Goal: Ask a question

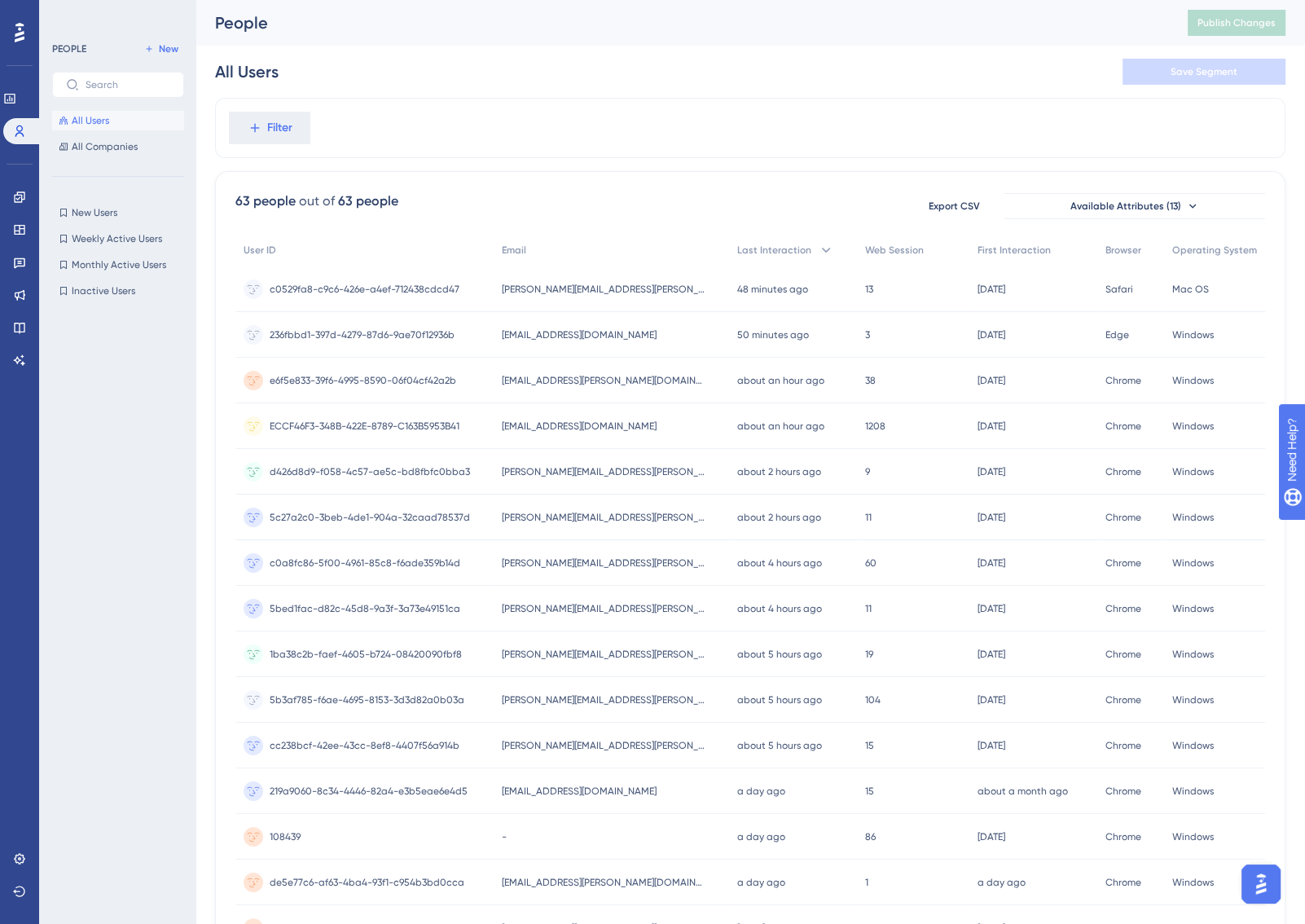
click at [583, 40] on div "People Publish Changes" at bounding box center [750, 23] width 1110 height 45
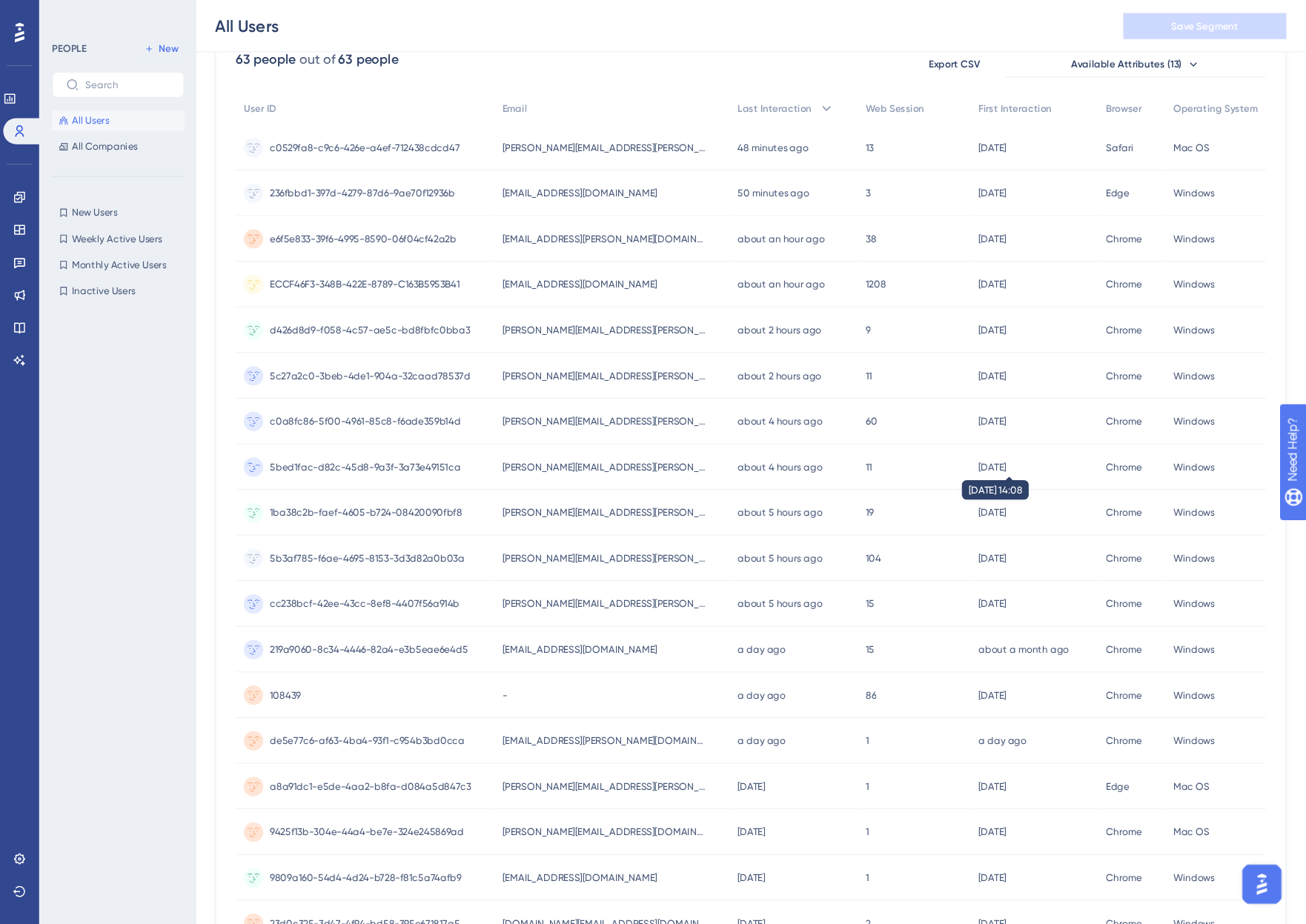
scroll to position [136, 0]
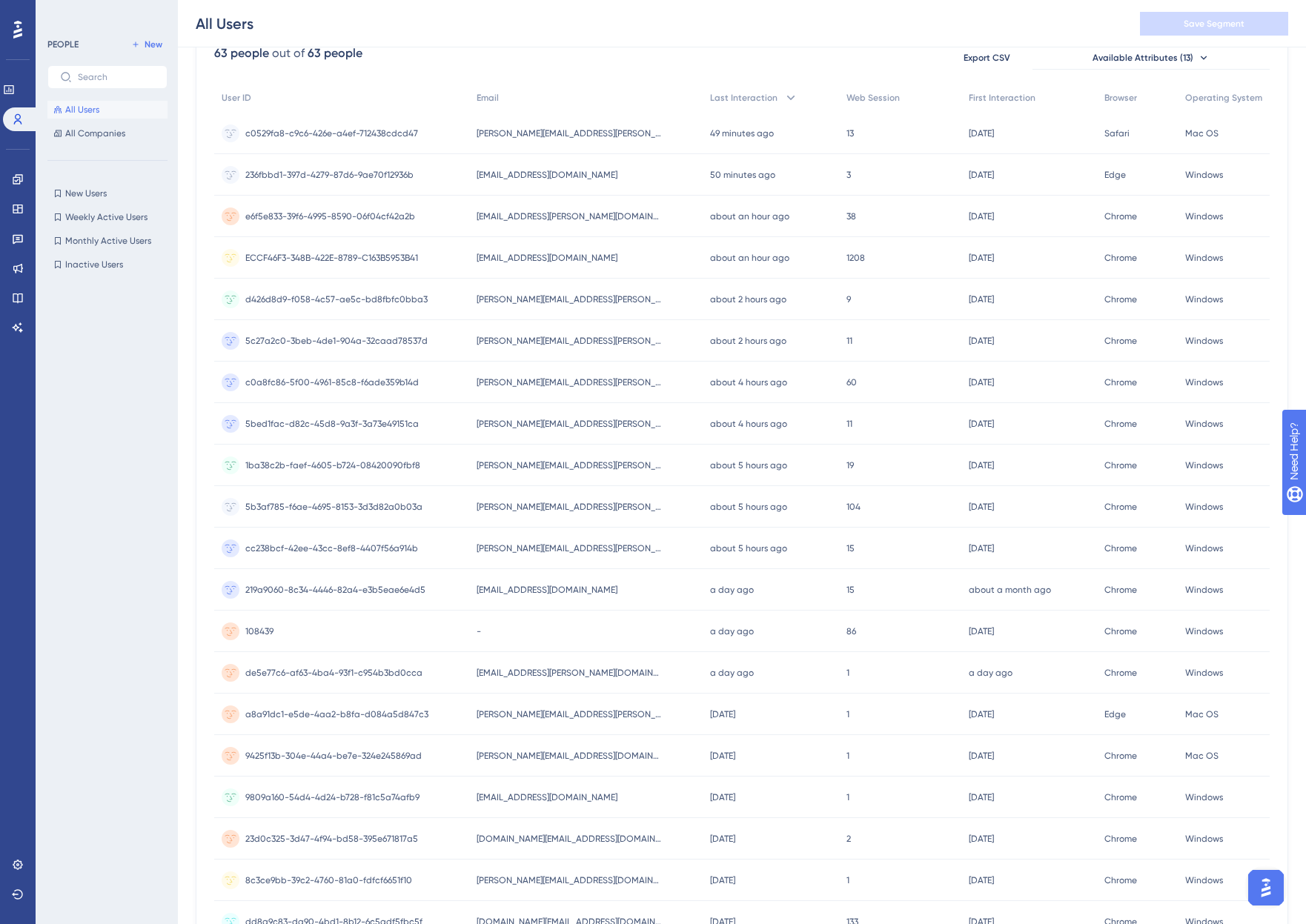
click at [134, 359] on div at bounding box center [112, 572] width 129 height 599
click at [418, 128] on div "c0529fa8-c9c6-426e-a4ef-712438cdcd47 c0529fa8-c9c6-426e-a4ef-712438cdcd47" at bounding box center [341, 133] width 255 height 41
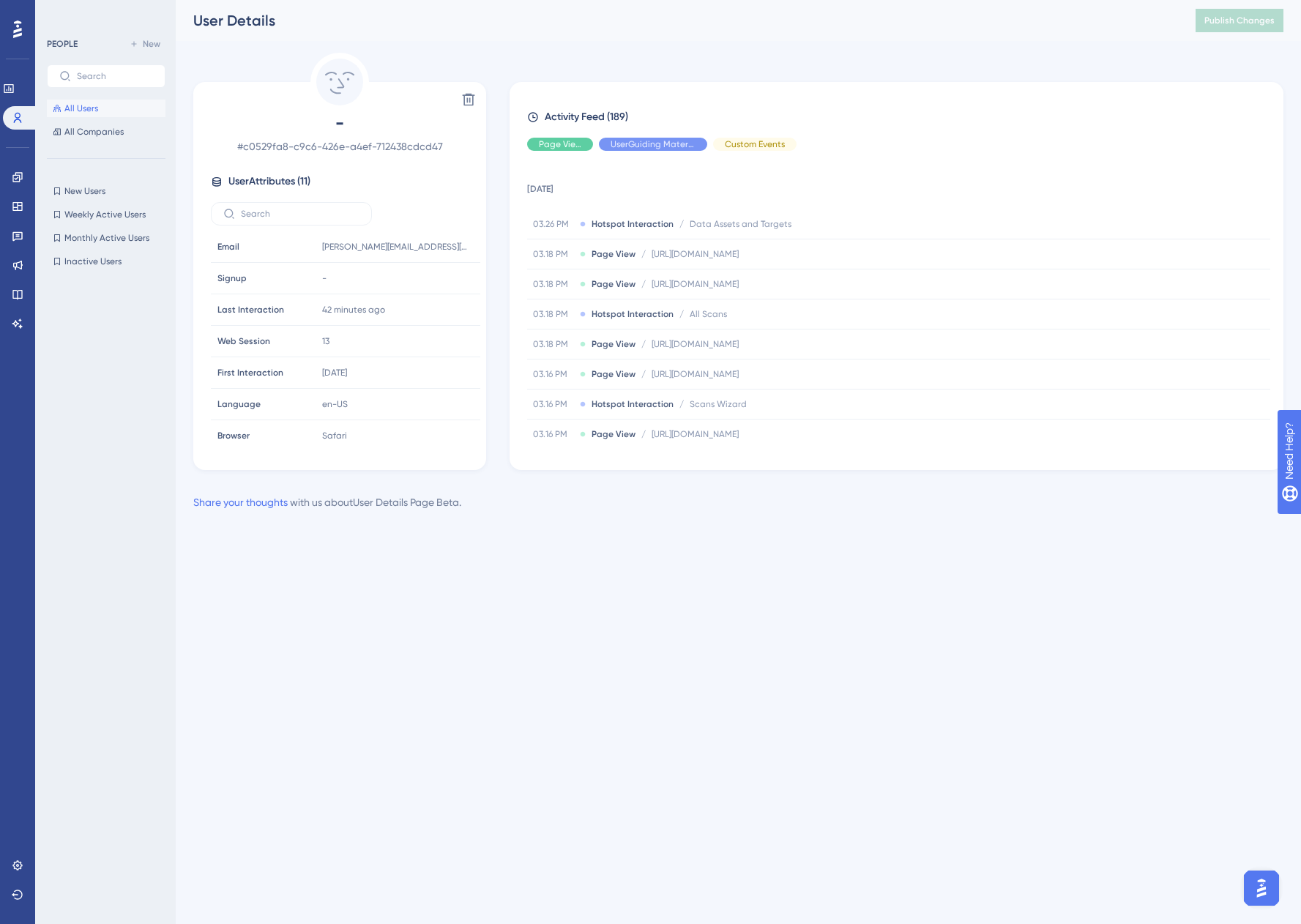
click at [596, 0] on html "Performance Users Engagement Widgets Feedback Product Updates Knowledge Base AI…" at bounding box center [650, 0] width 1301 height 0
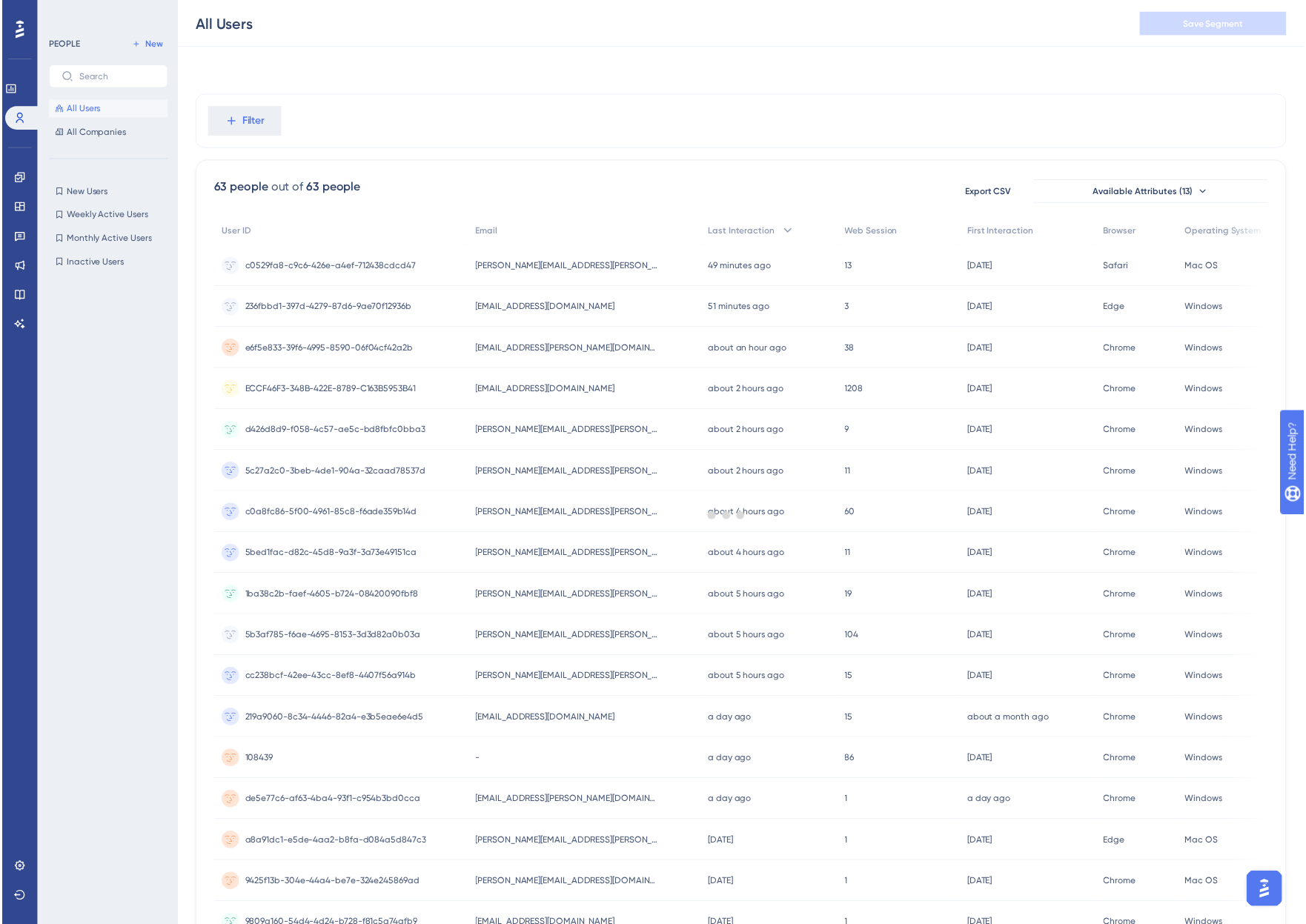
scroll to position [136, 0]
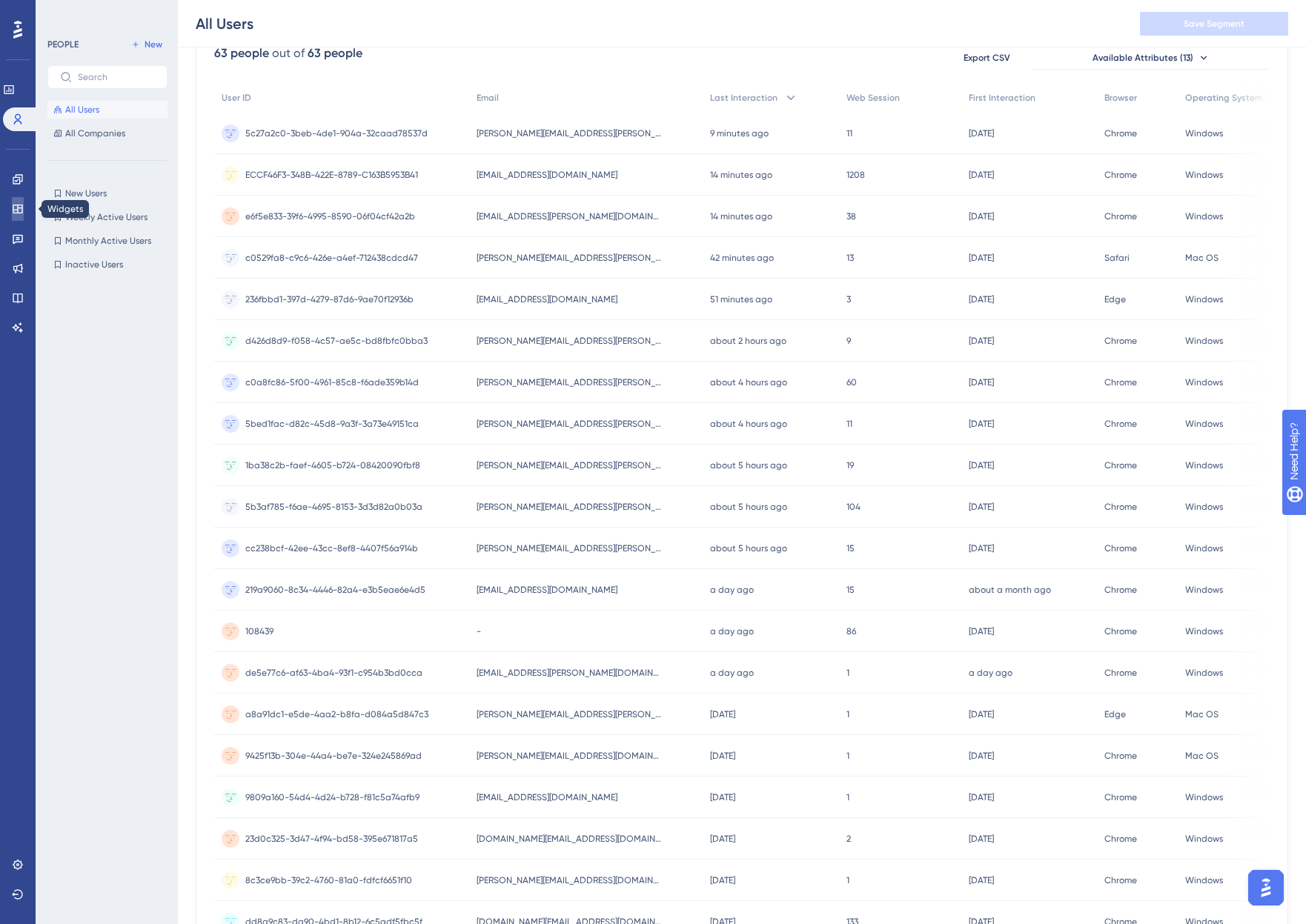
click at [14, 210] on icon at bounding box center [17, 209] width 10 height 9
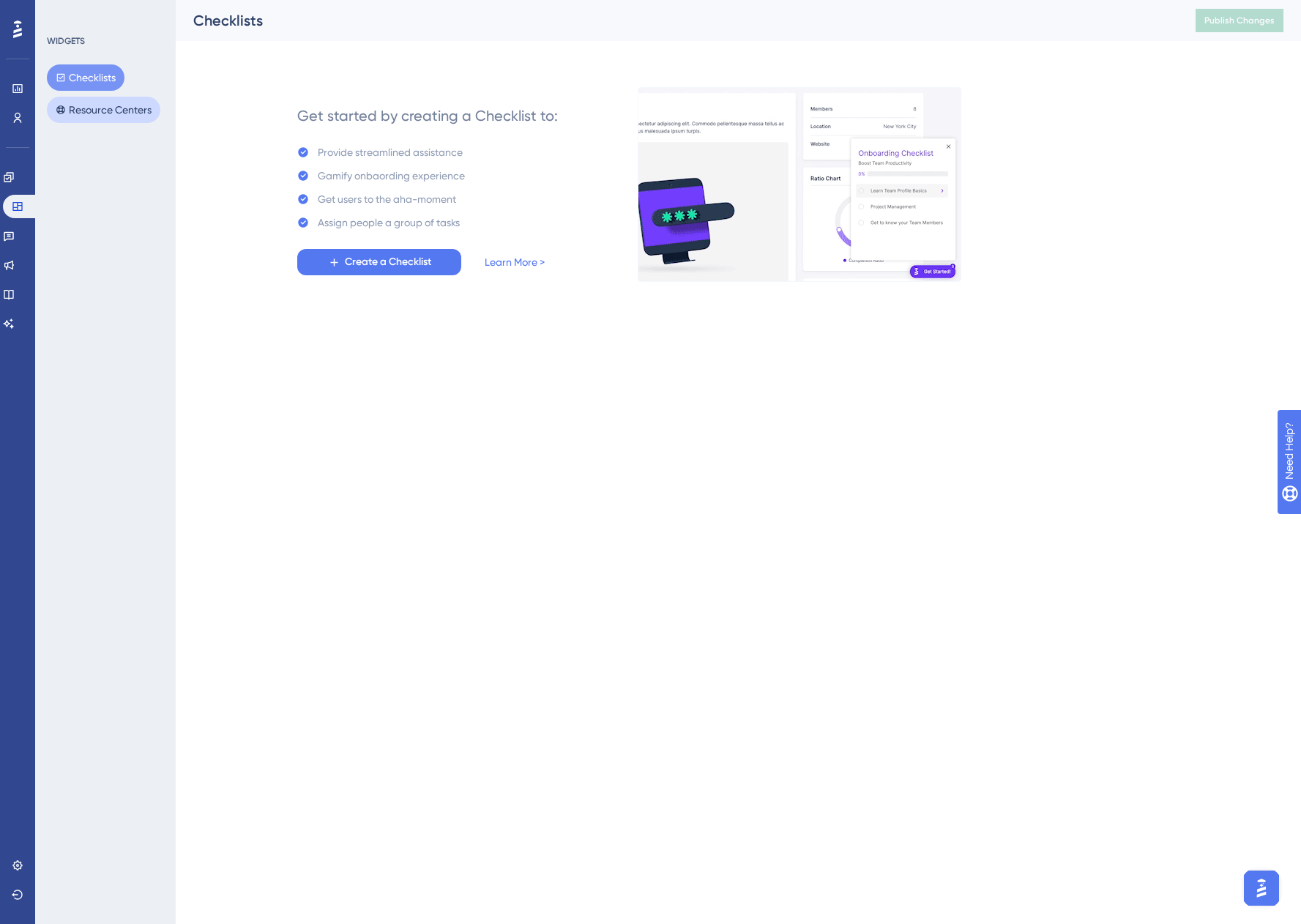
click at [133, 108] on button "Resource Centers" at bounding box center [104, 110] width 114 height 27
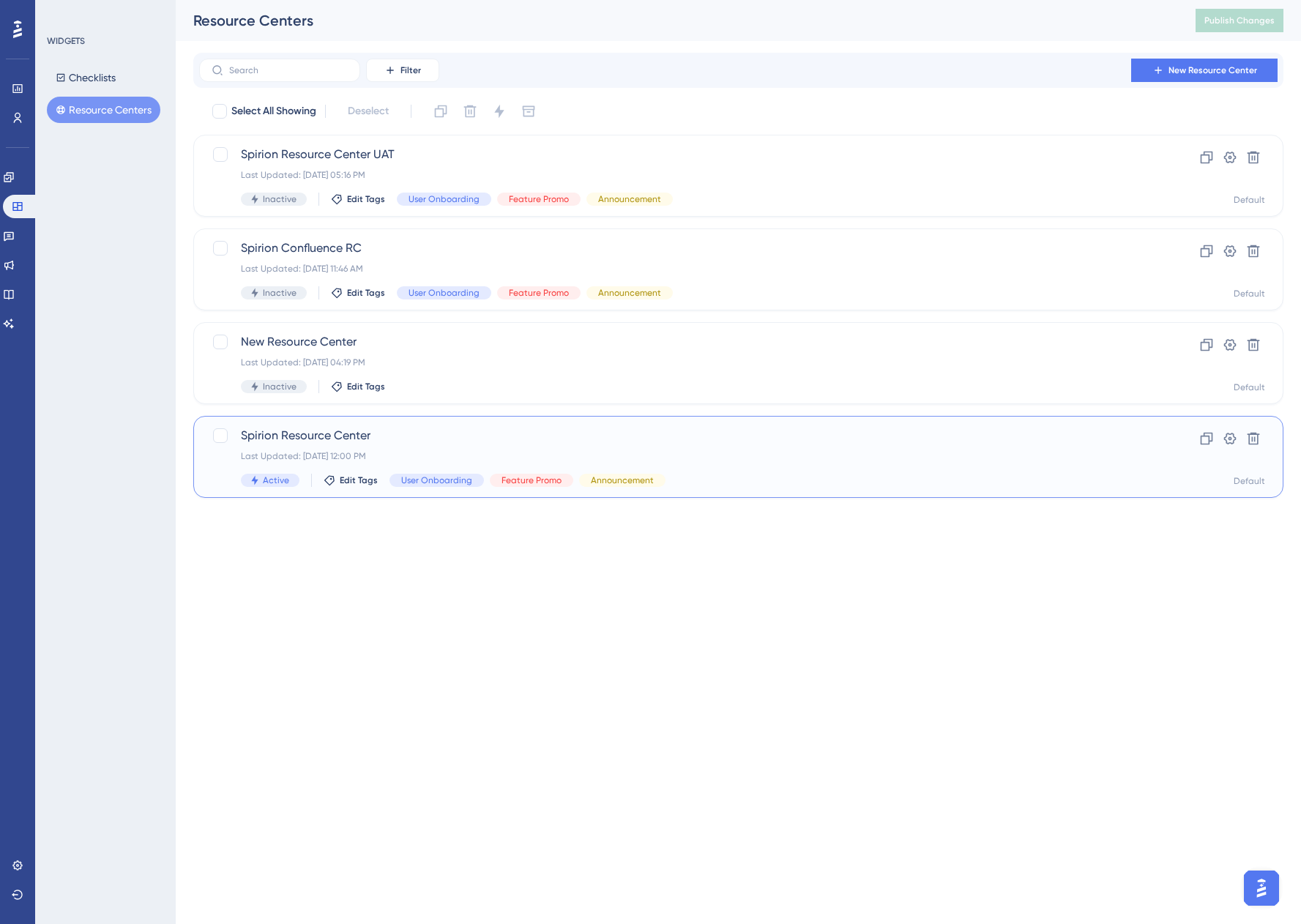
click at [427, 447] on div "Spirion Resource Center Last Updated: [DATE] 12:00 PM Active Edit Tags User Onb…" at bounding box center [679, 457] width 878 height 60
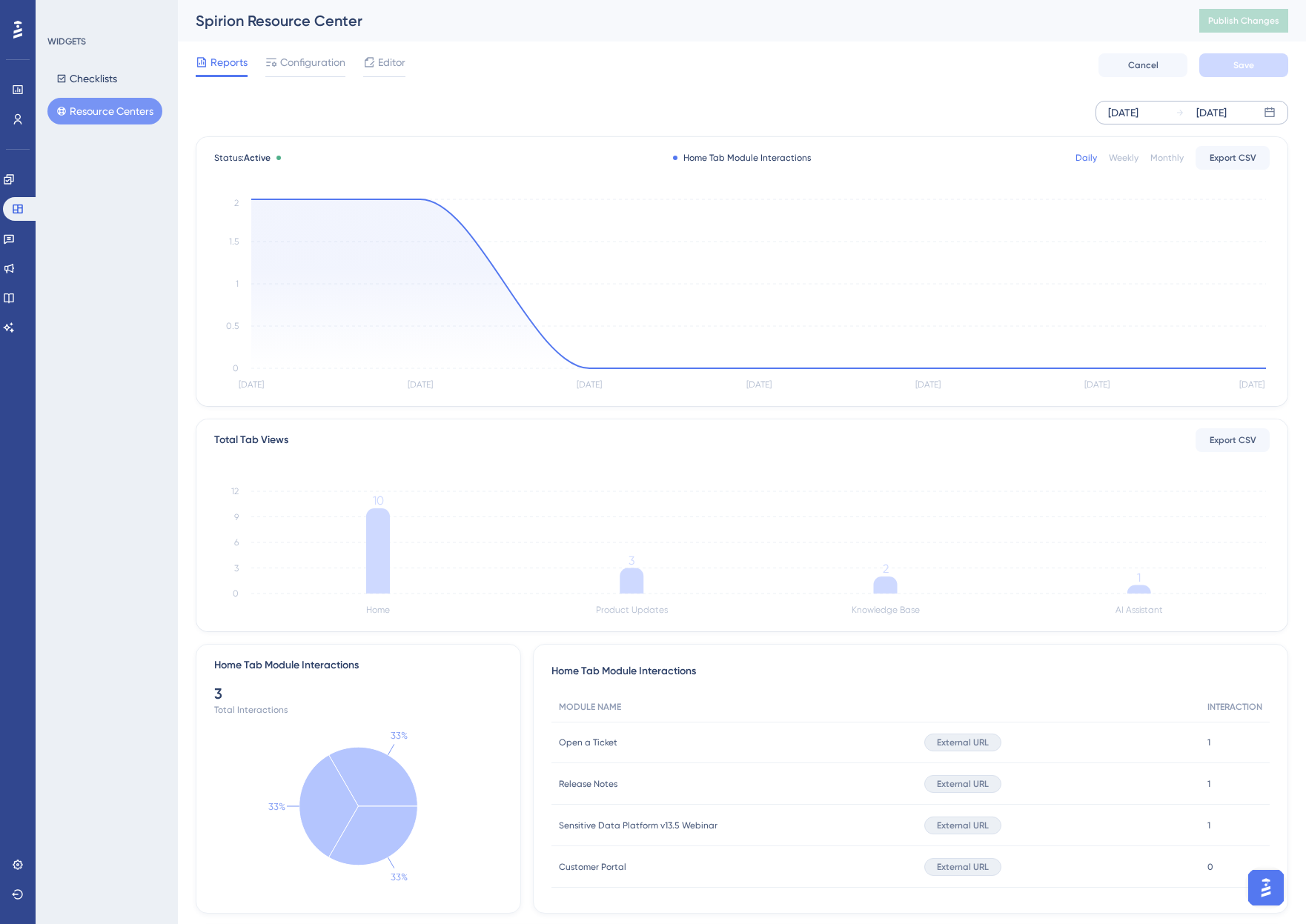
click at [1136, 112] on div "[DATE]" at bounding box center [1123, 112] width 31 height 18
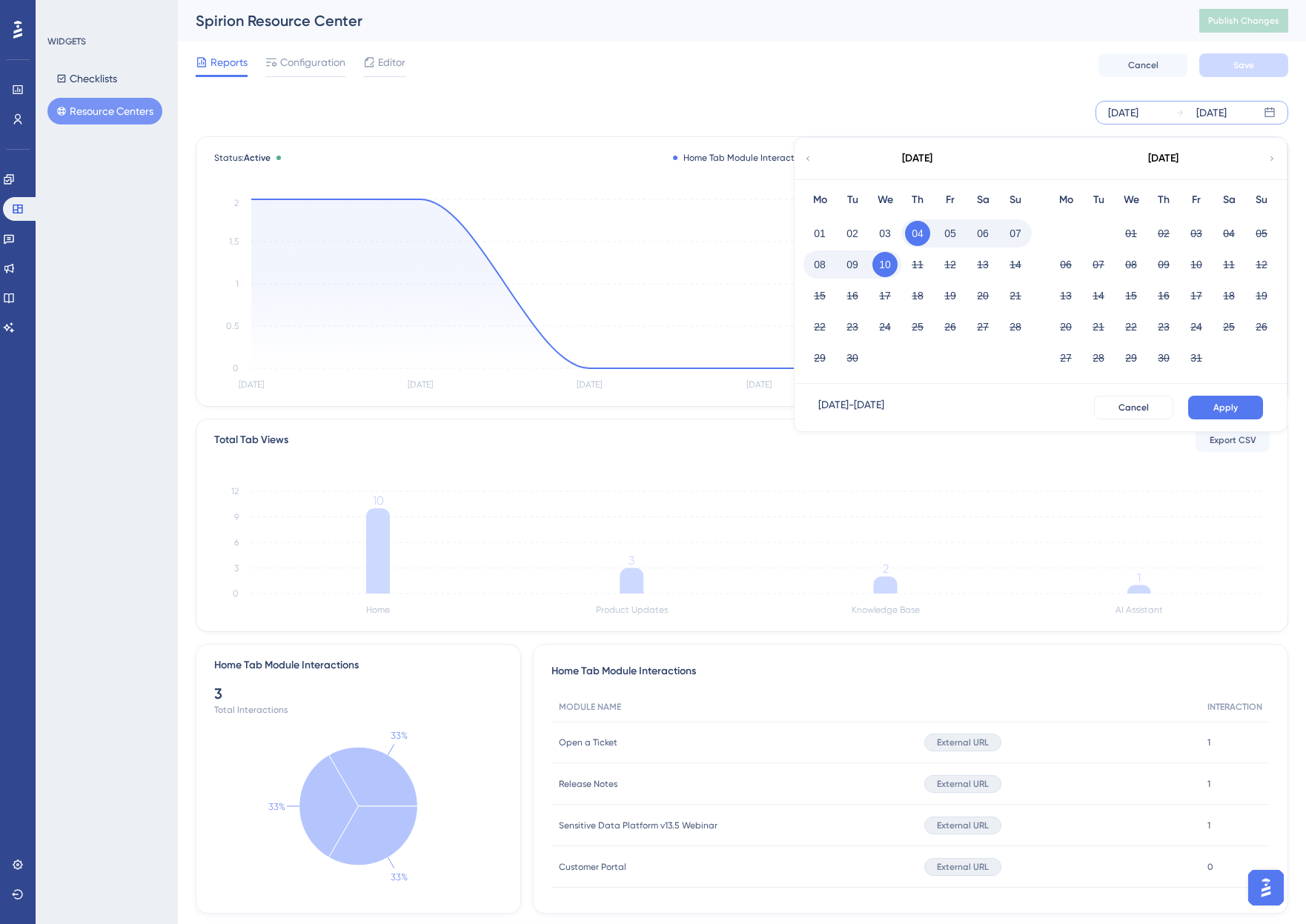
click at [1120, 112] on div "[DATE]" at bounding box center [1123, 112] width 31 height 18
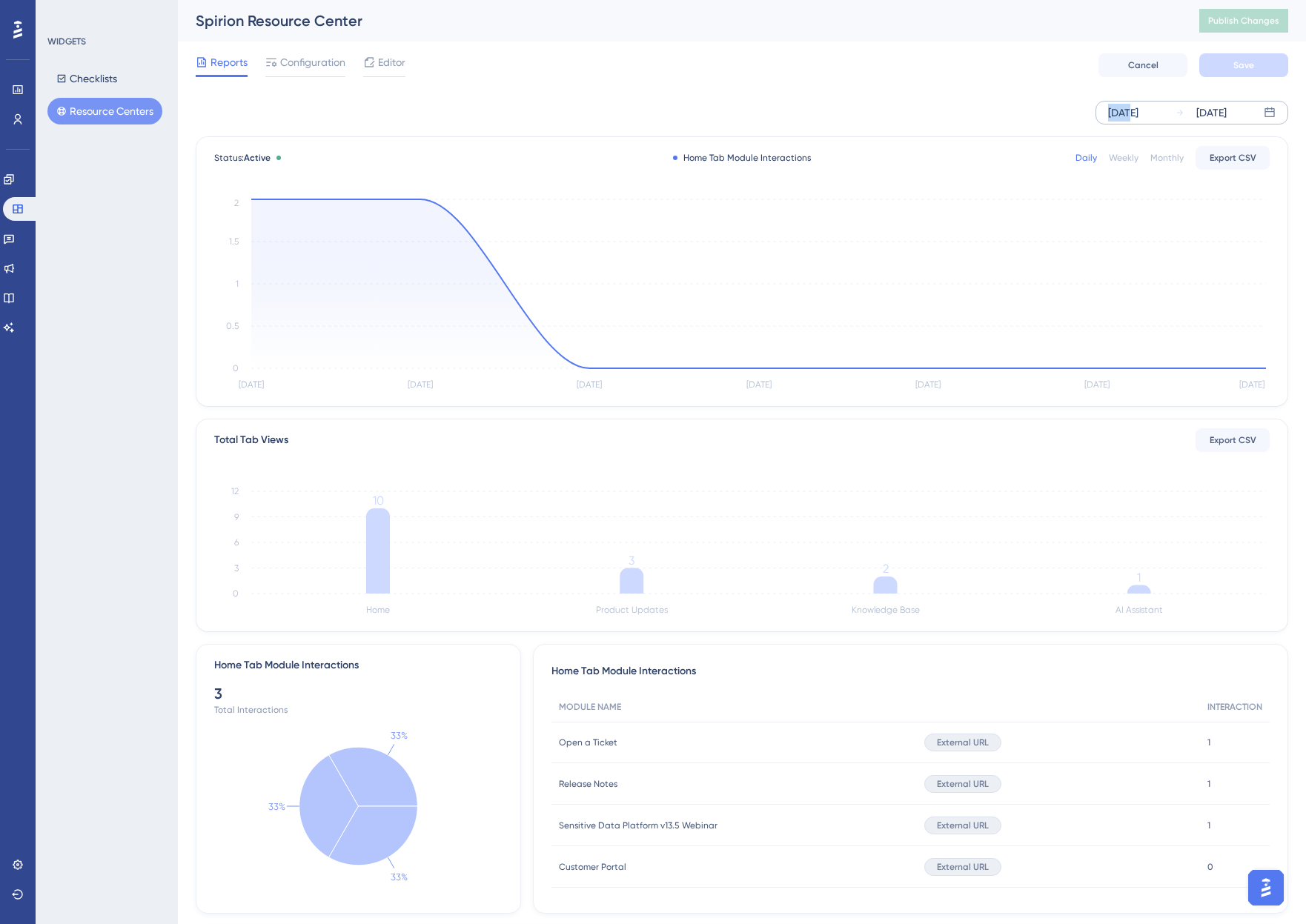
click at [1120, 112] on div "[DATE]" at bounding box center [1123, 112] width 31 height 18
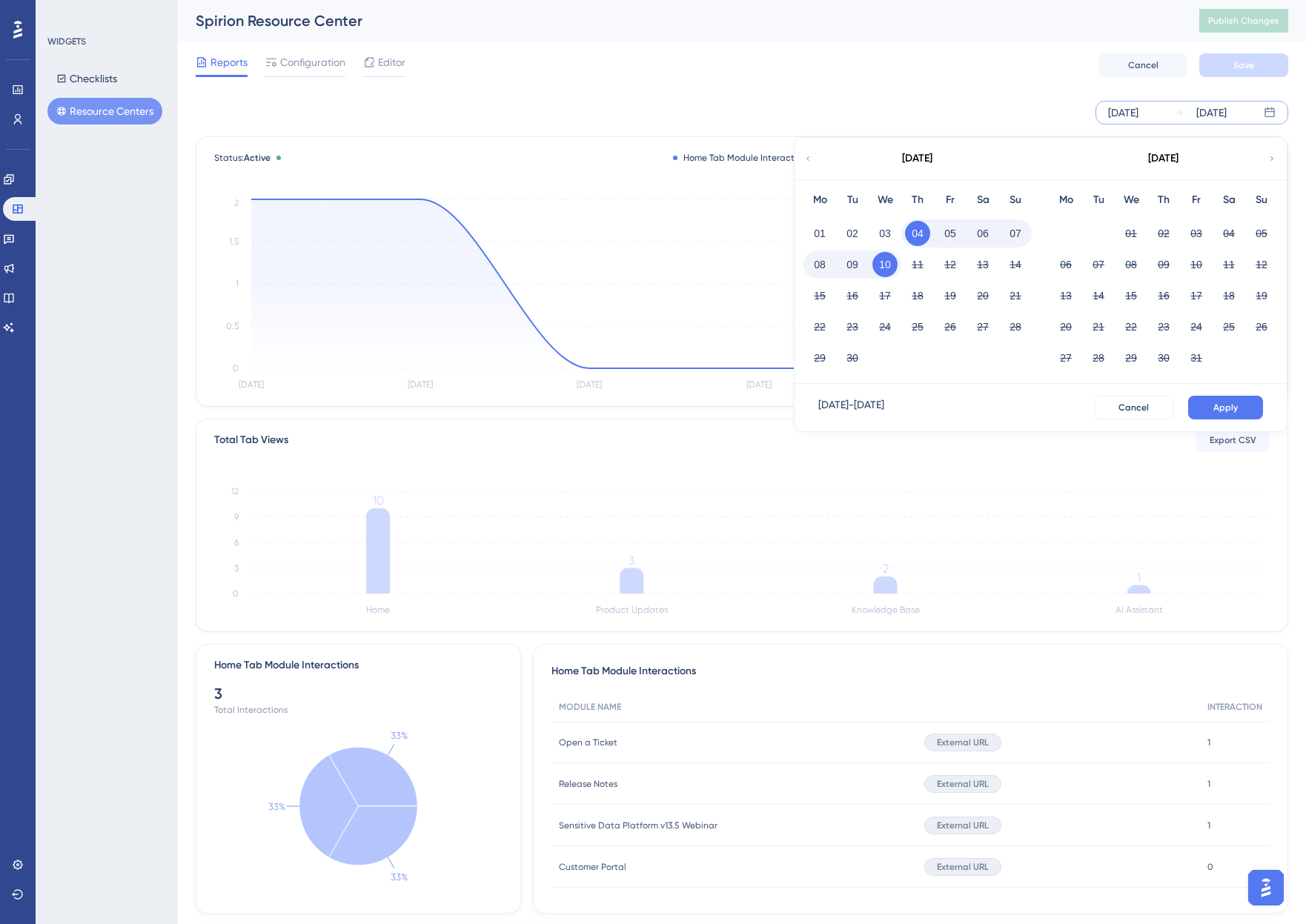
click at [809, 163] on icon at bounding box center [807, 158] width 9 height 13
click at [809, 159] on icon at bounding box center [807, 158] width 9 height 13
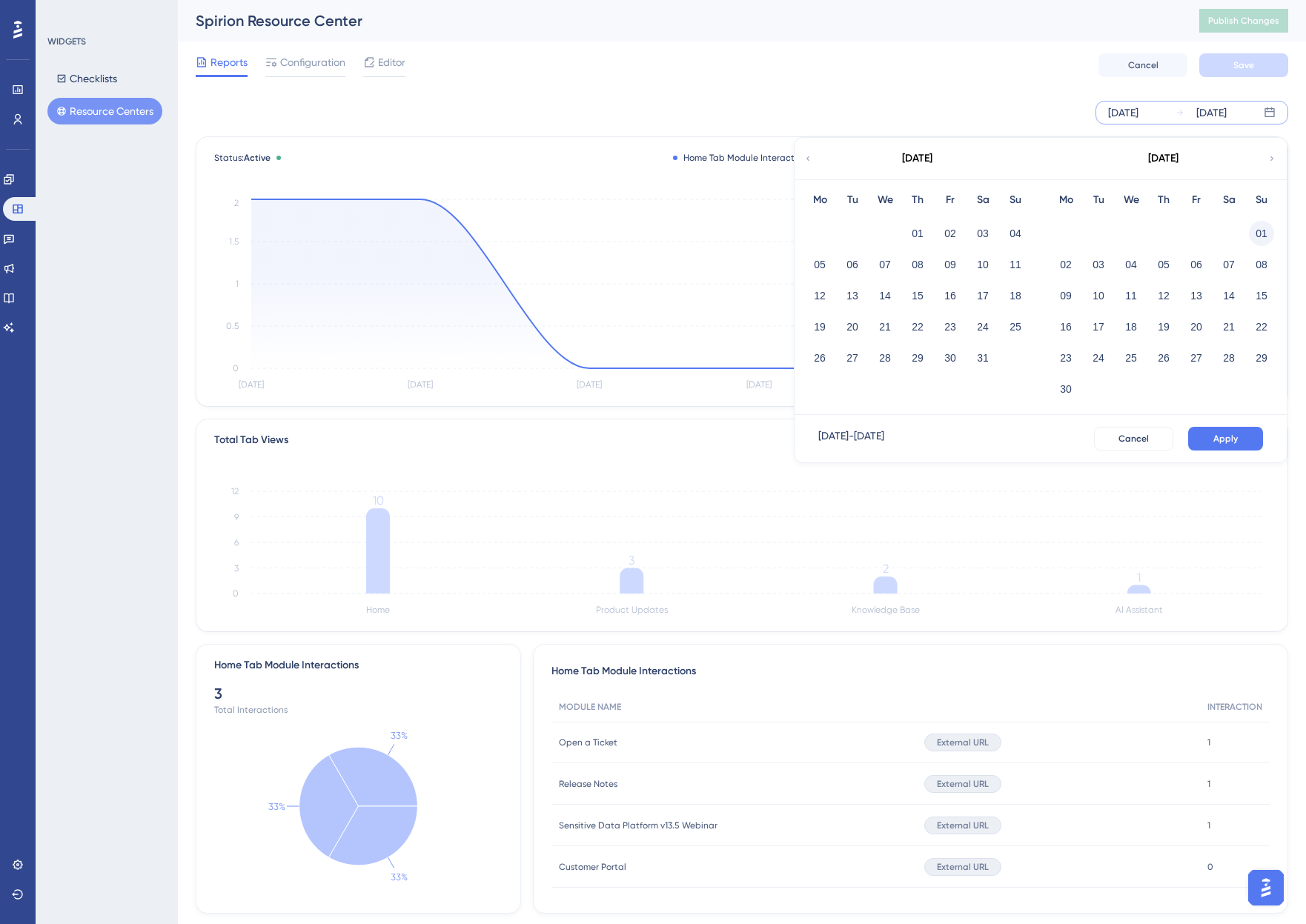
click at [1187, 232] on button "01" at bounding box center [1261, 233] width 25 height 25
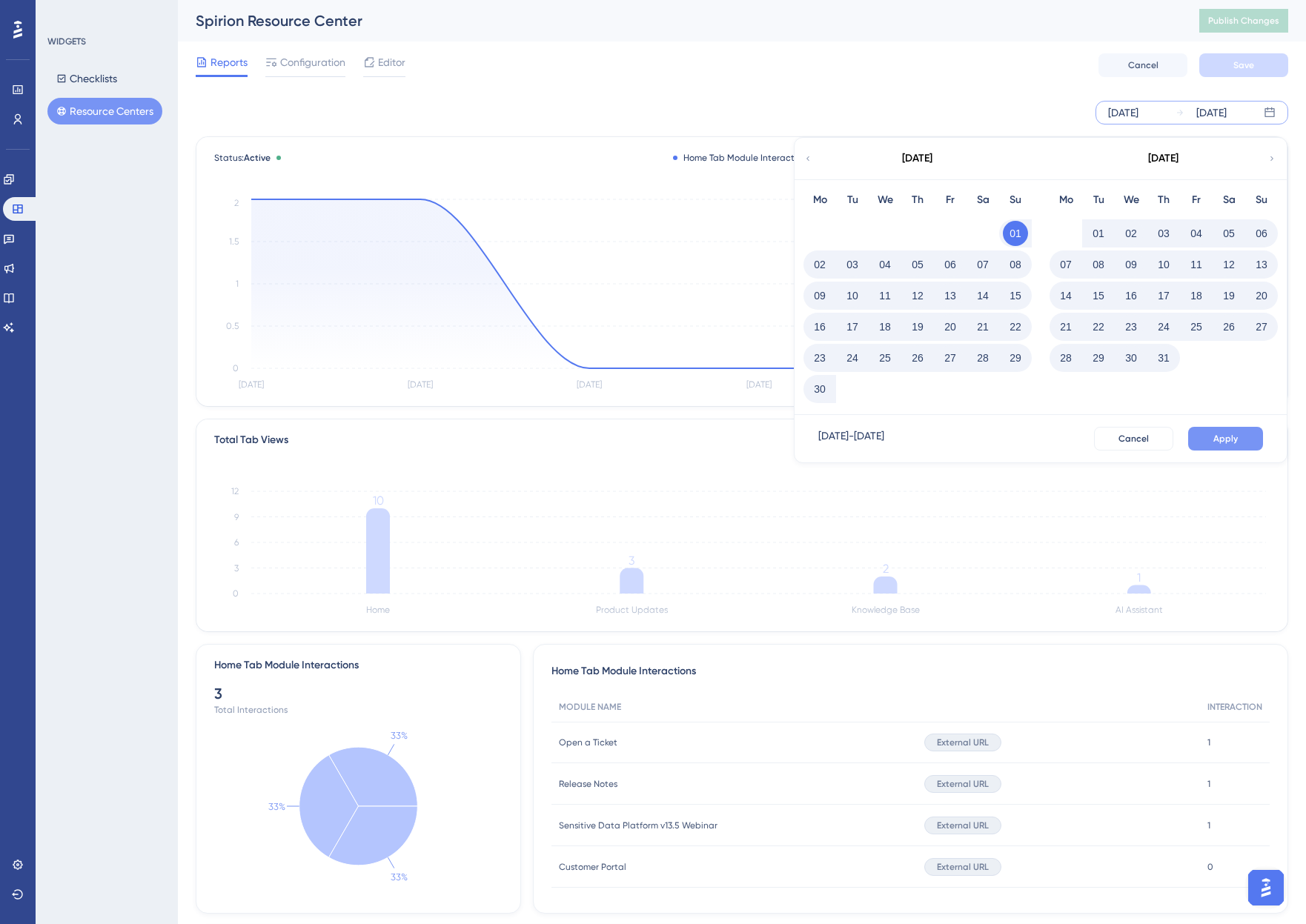
click at [1187, 434] on button "Apply" at bounding box center [1224, 438] width 75 height 23
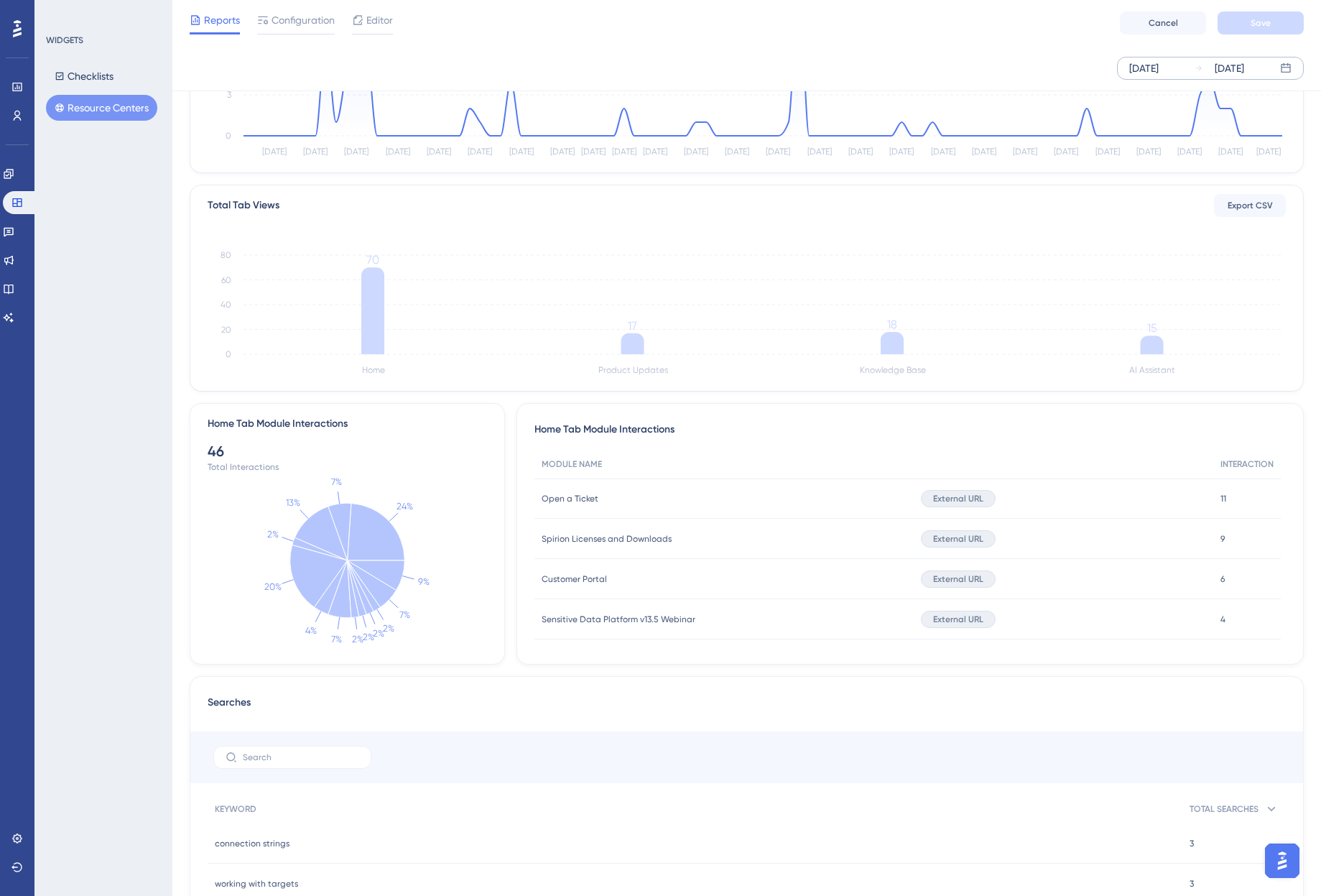
click at [1150, 235] on div "Performance Users Engagement Widgets Feedback Product Updates Knowledge Base AI…" at bounding box center [746, 765] width 1149 height 1959
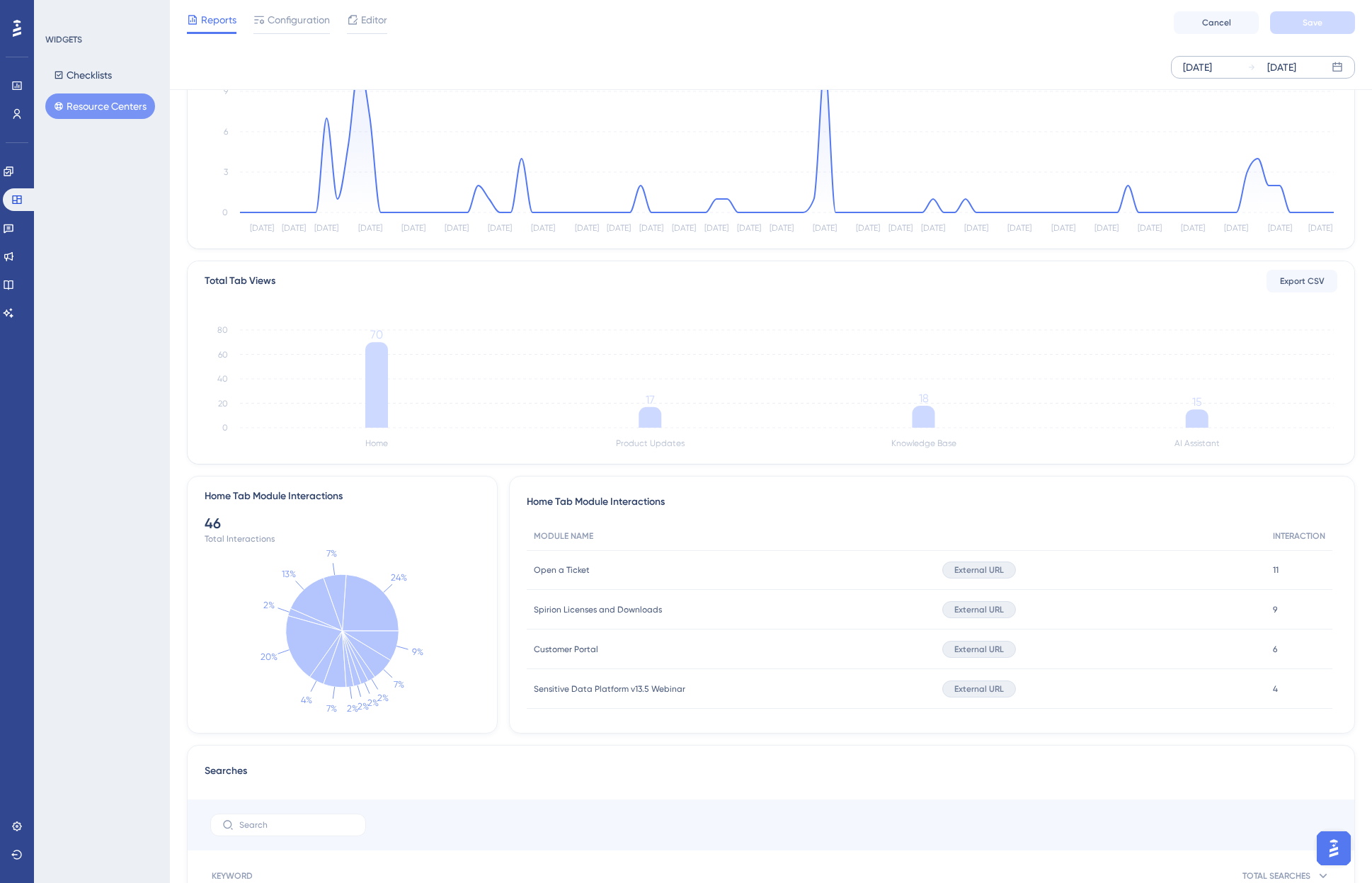
scroll to position [142, 0]
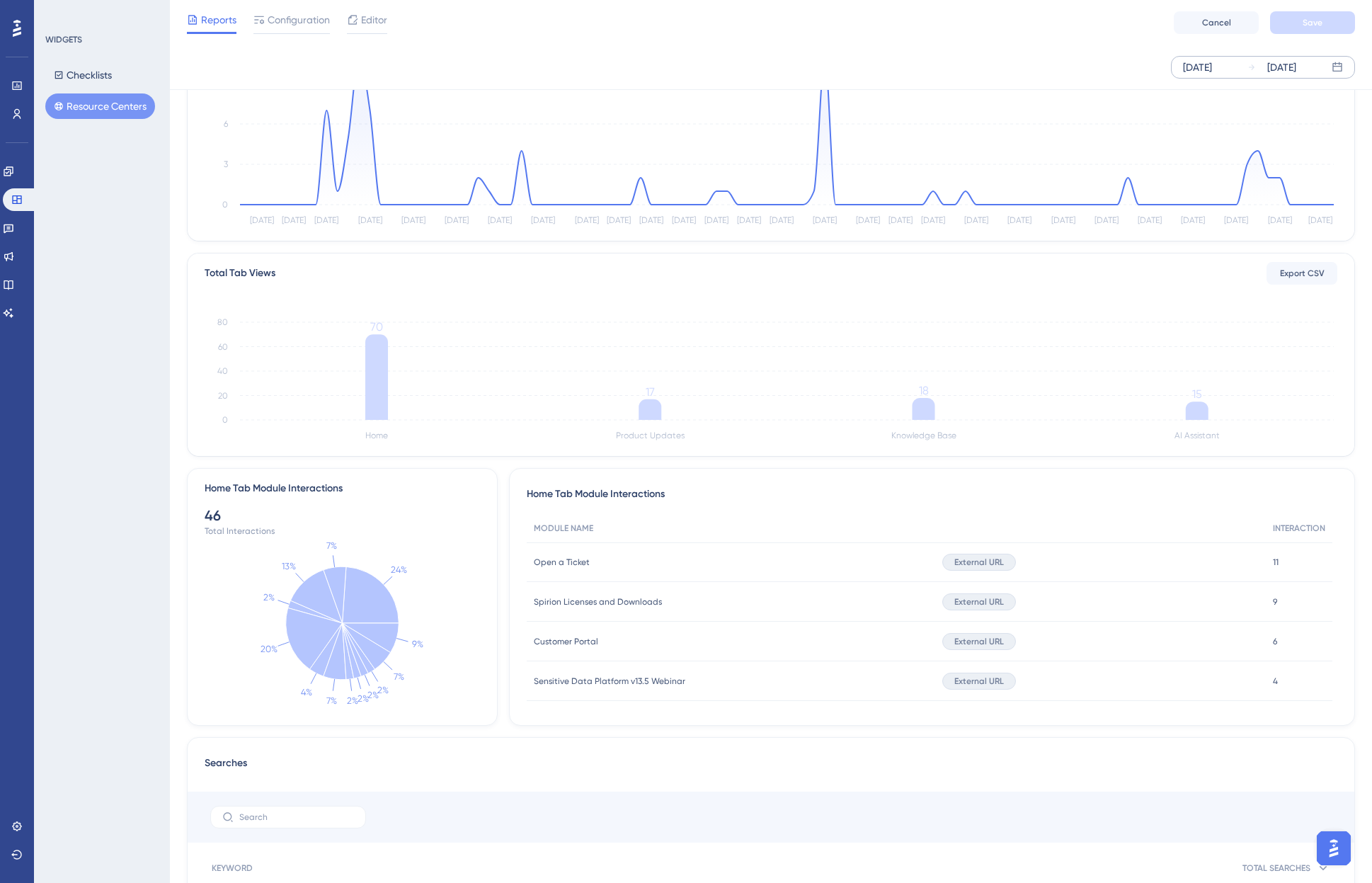
click at [1133, 548] on div "Home Tab Module Interactions MODULE NAME INTERACTION Open a Ticket Open a Ticke…" at bounding box center [932, 596] width 846 height 257
drag, startPoint x: 1272, startPoint y: 561, endPoint x: 1284, endPoint y: 561, distance: 12.0
click at [1133, 561] on div "11 11" at bounding box center [1299, 562] width 67 height 39
click at [1133, 570] on div "External URL" at bounding box center [1100, 562] width 330 height 39
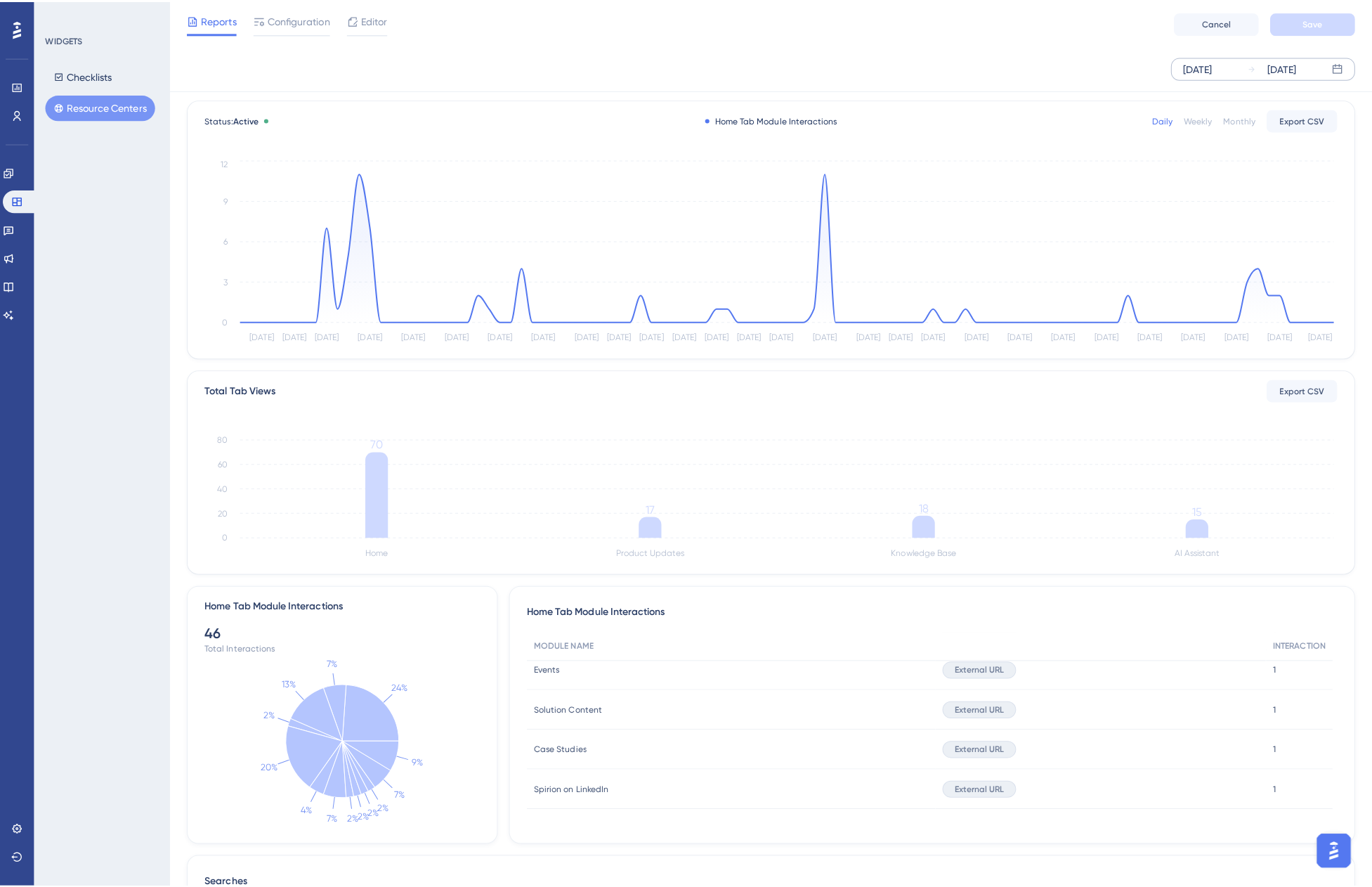
scroll to position [0, 0]
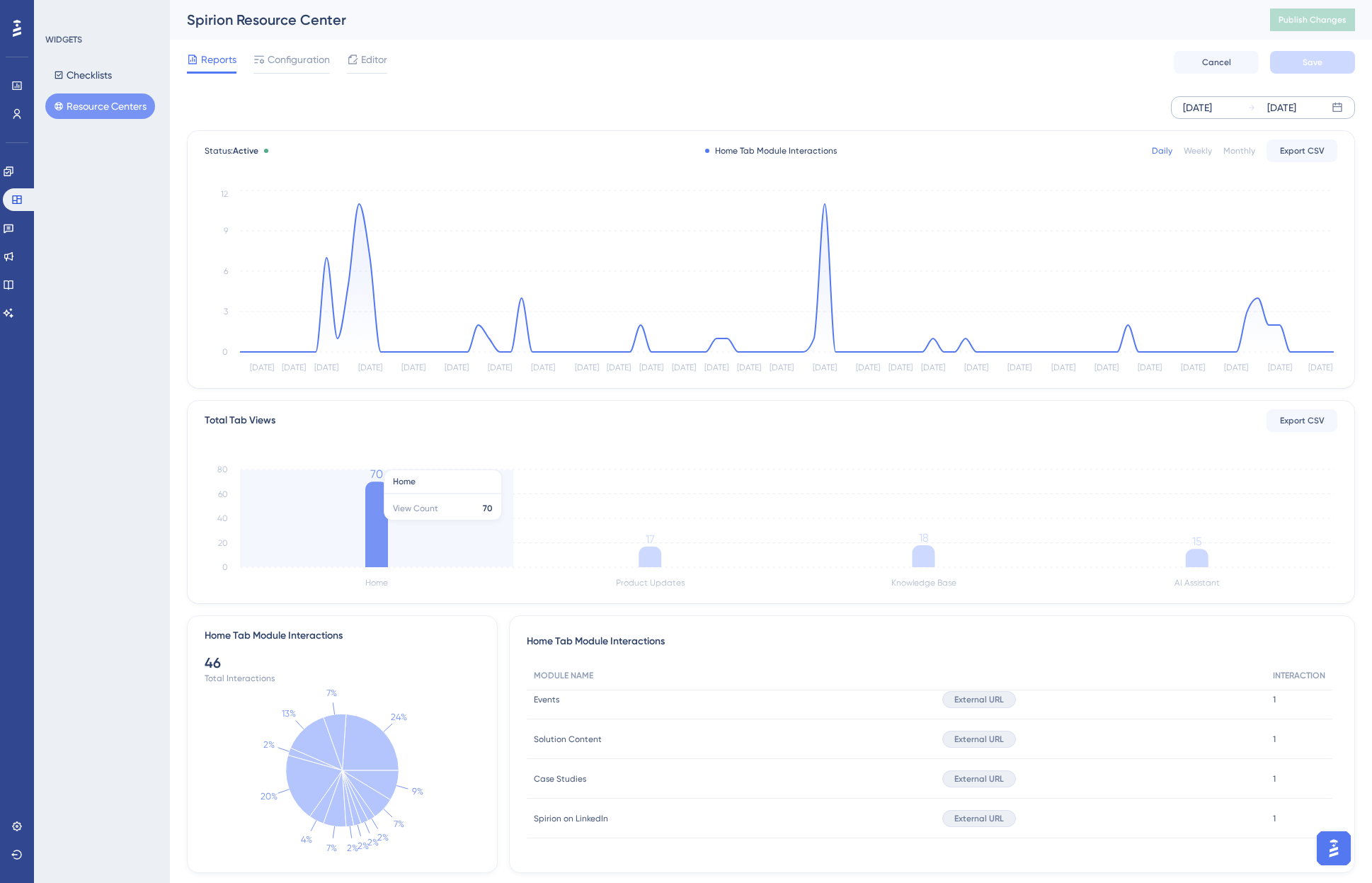
click at [375, 511] on icon at bounding box center [377, 524] width 22 height 86
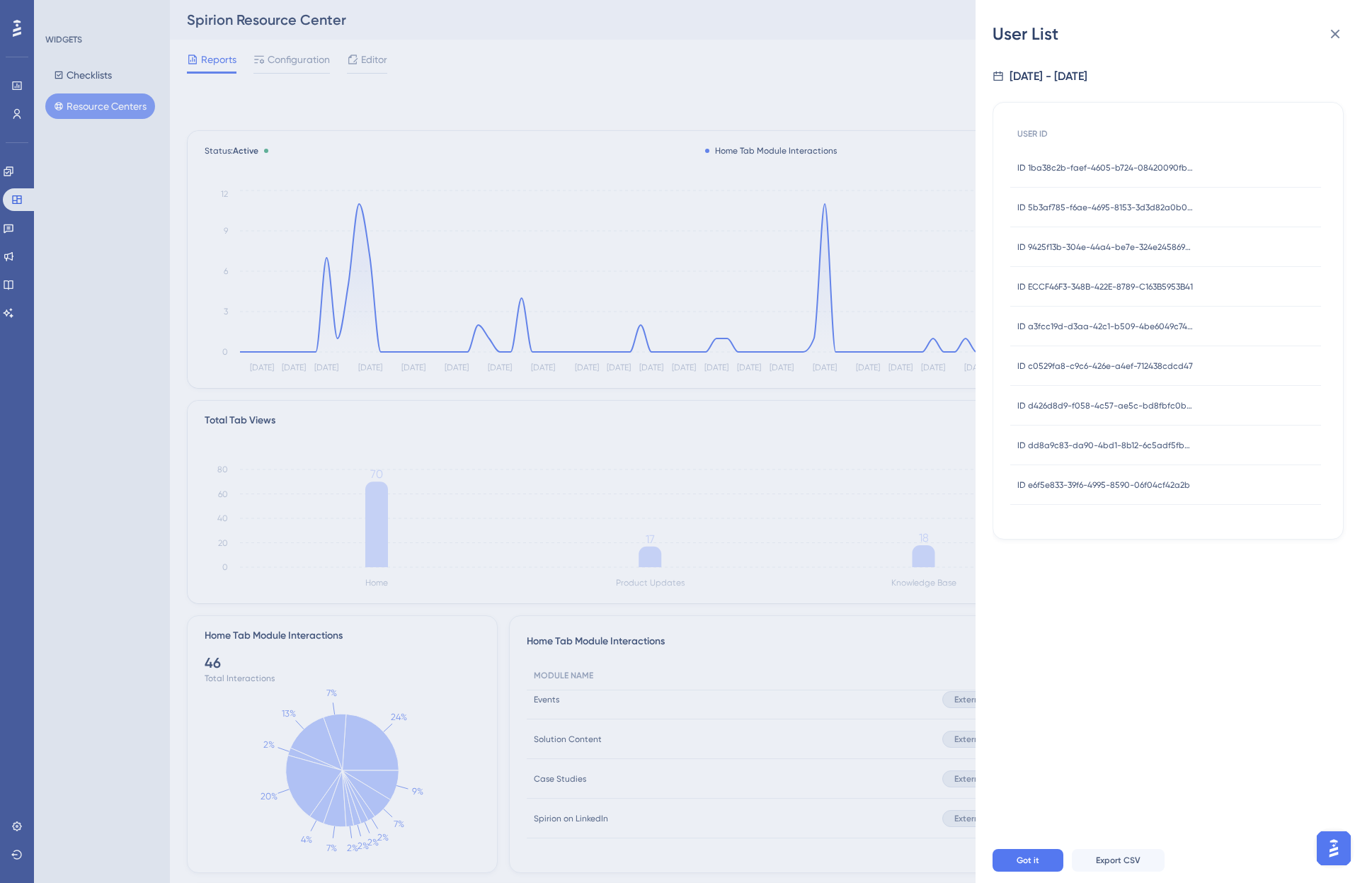
click at [1132, 170] on span "ID 1ba38c2b-faef-4605-b724-08420090fbf8" at bounding box center [1106, 167] width 177 height 11
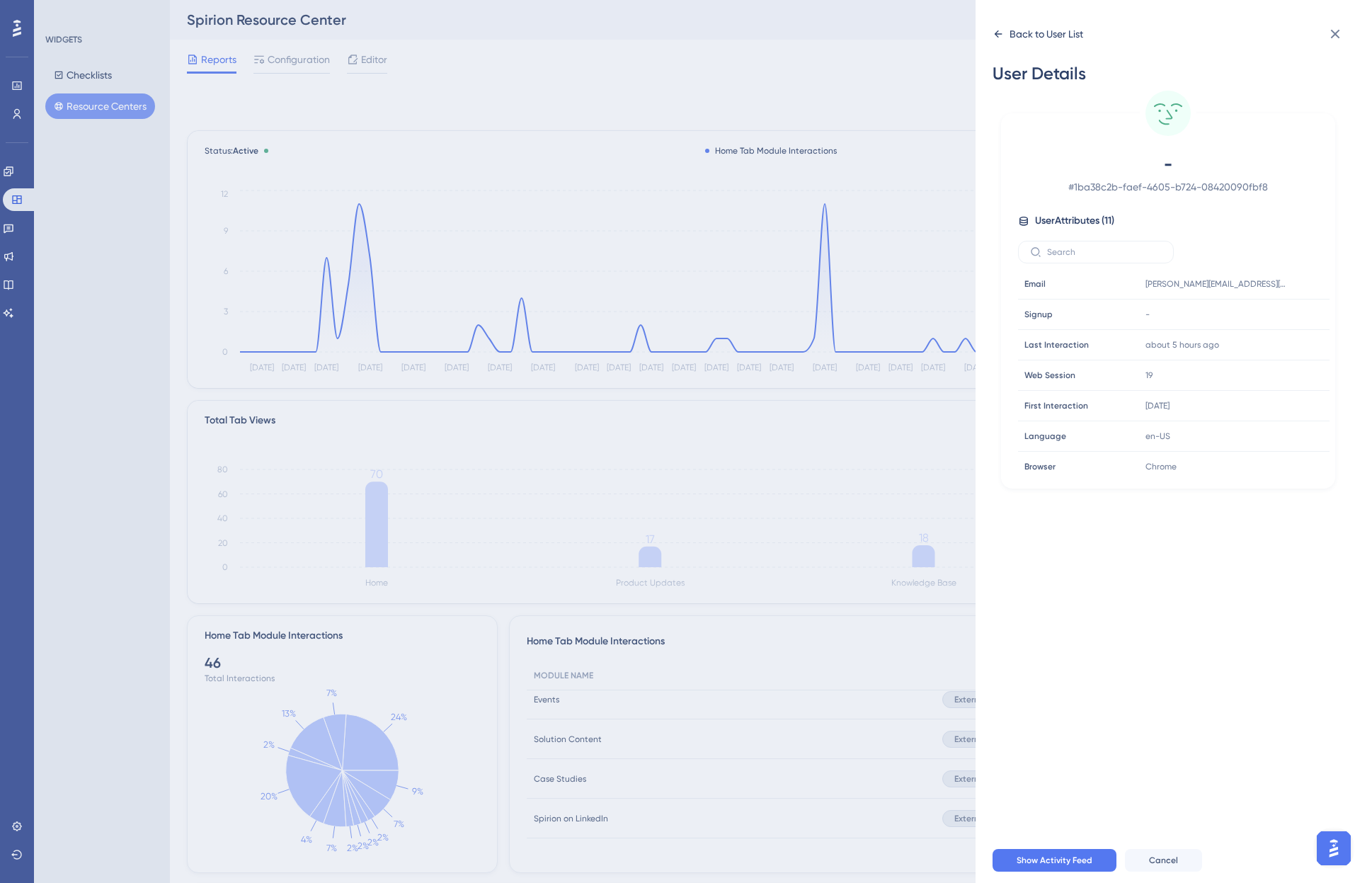
click at [998, 31] on icon at bounding box center [998, 33] width 8 height 7
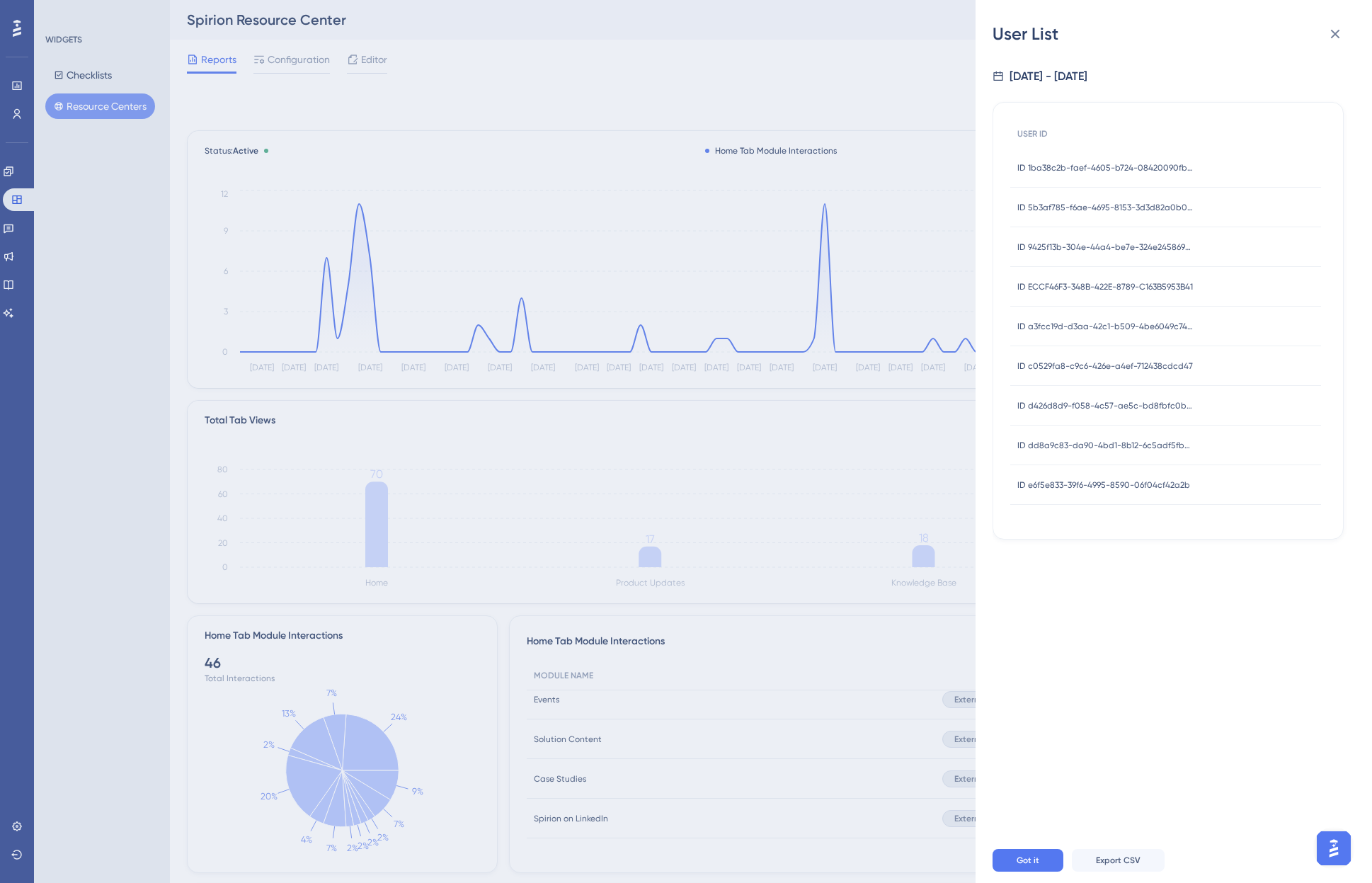
click at [1106, 205] on span "ID 5b3af785-f6ae-4695-8153-3d3d82a0b03a" at bounding box center [1106, 207] width 177 height 11
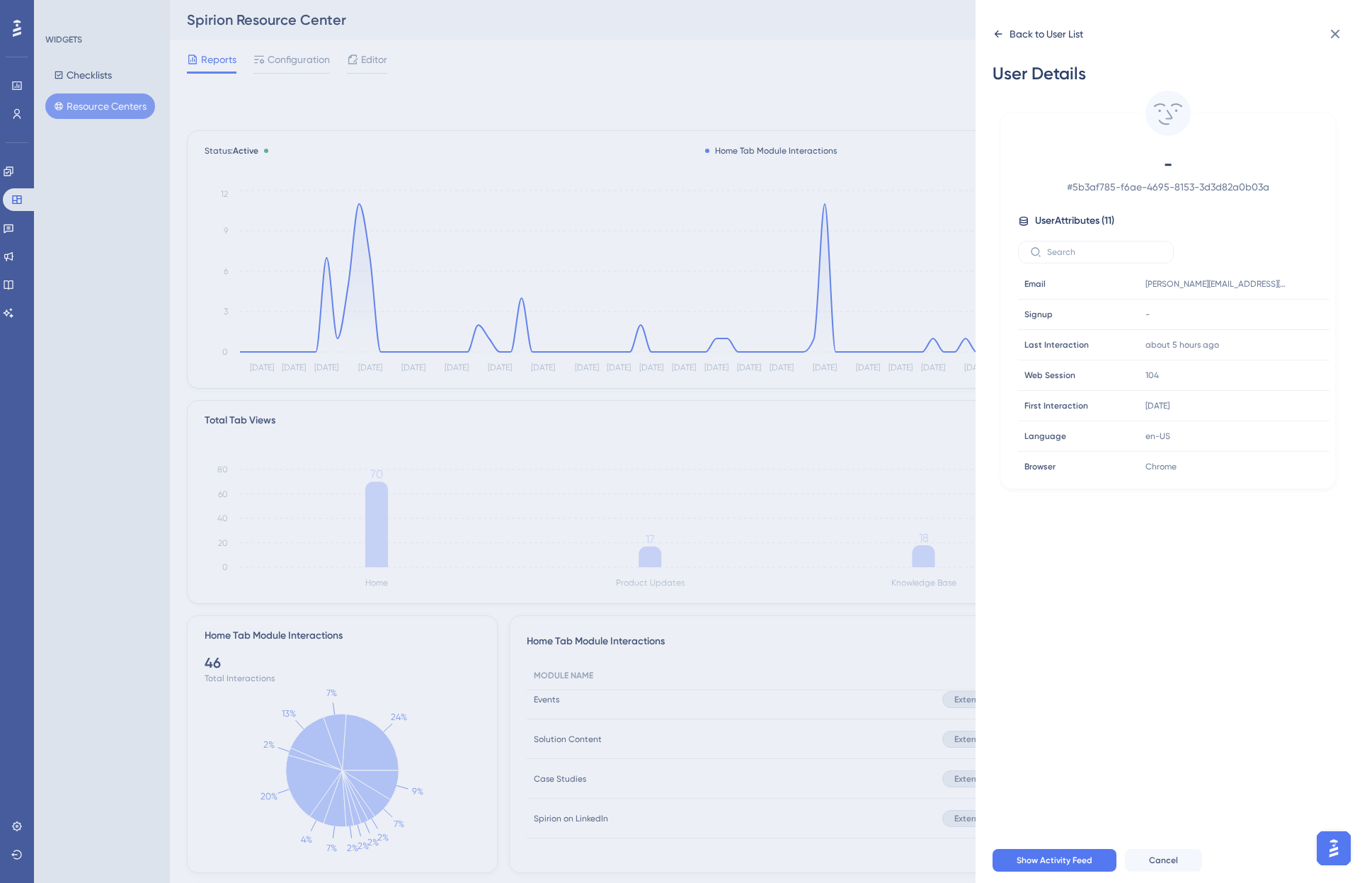
click at [996, 29] on icon at bounding box center [998, 33] width 11 height 11
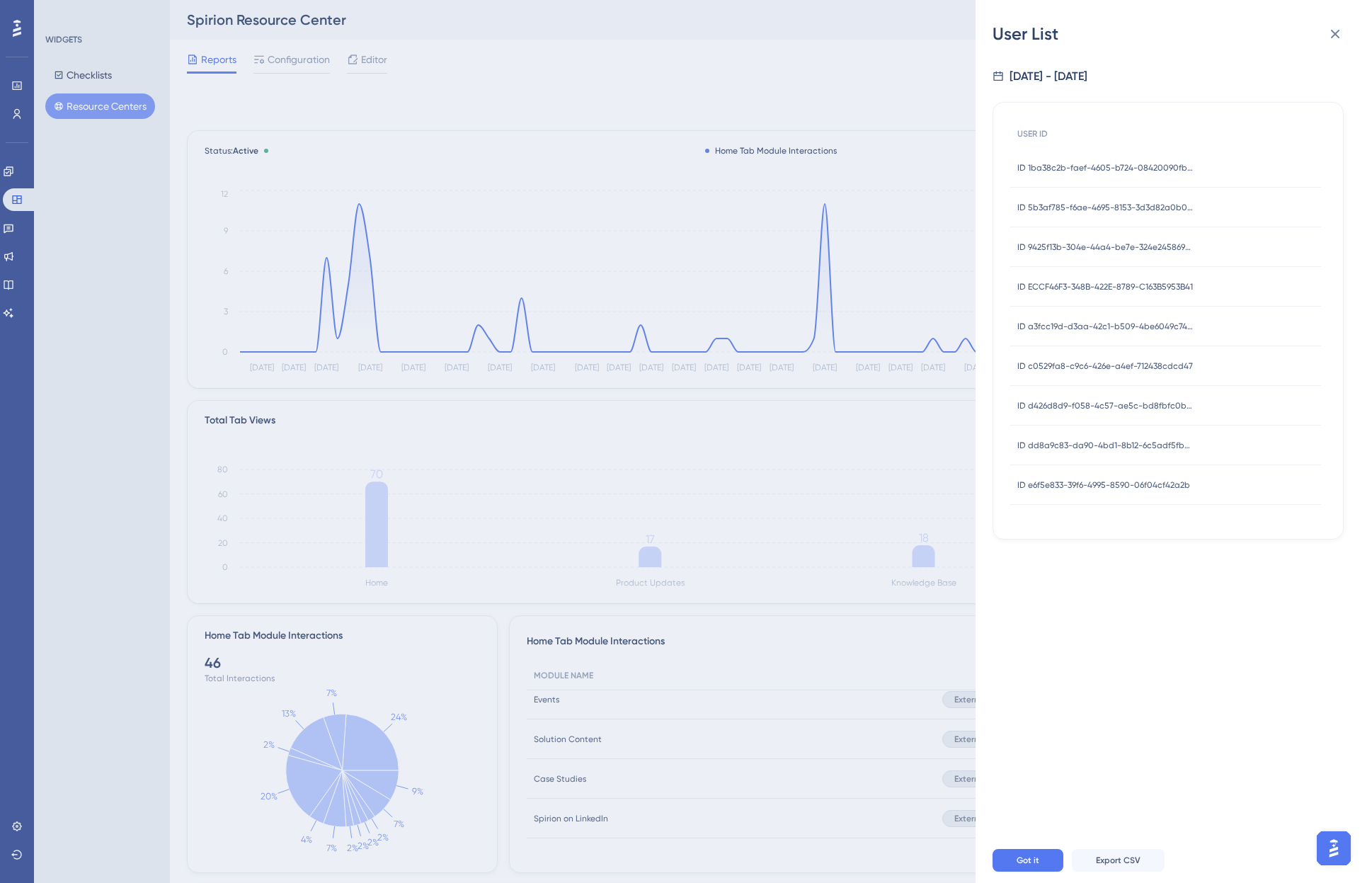
click at [1123, 277] on div "ID ECCF46F3-348B-422E-8789-C163B5953B41 ID ECCF46F3-348B-422E-8789-C163B5953B41" at bounding box center [1105, 287] width 176 height 39
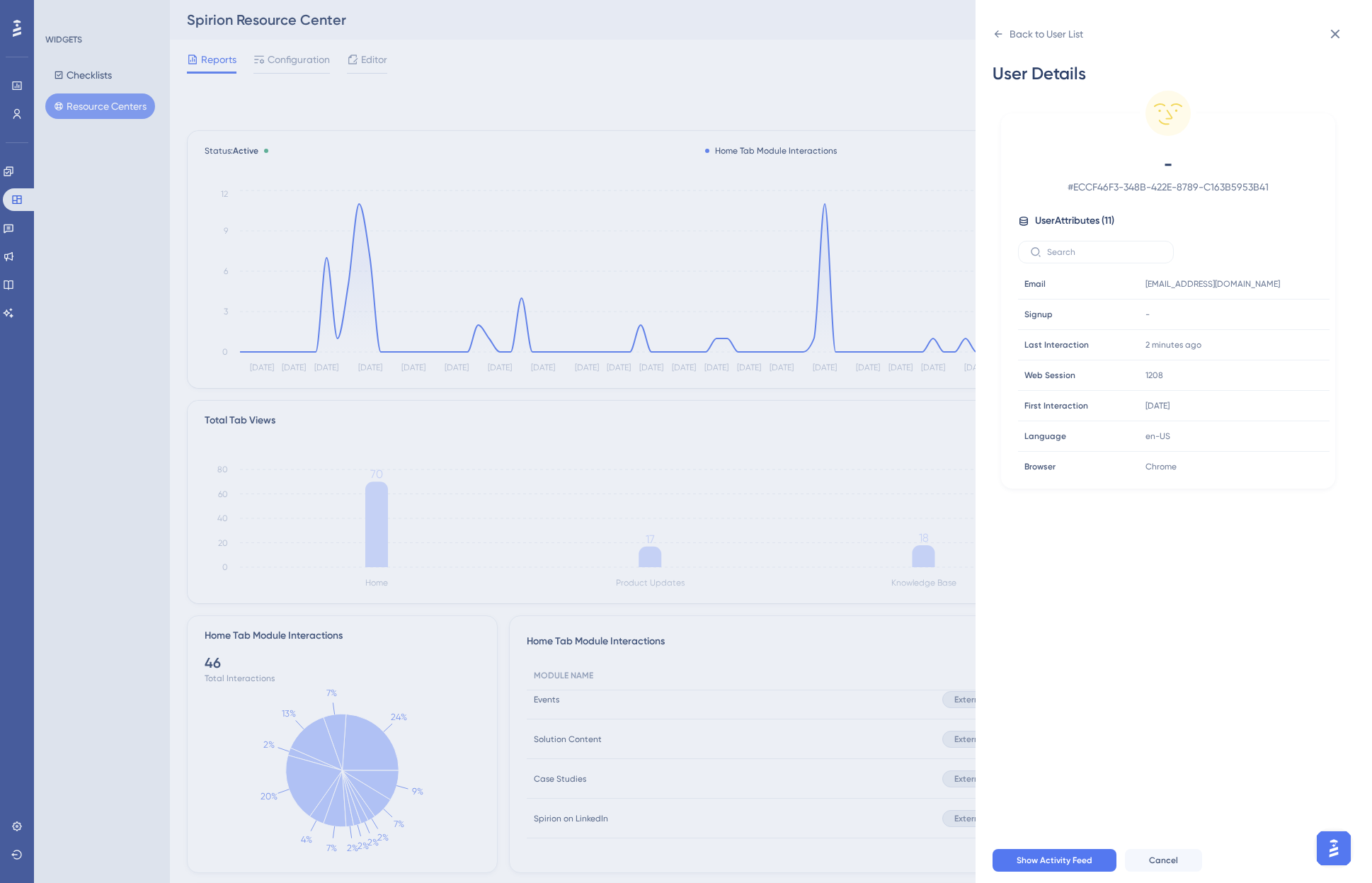
drag, startPoint x: 997, startPoint y: 38, endPoint x: 999, endPoint y: 45, distance: 7.3
click at [997, 38] on icon at bounding box center [998, 33] width 11 height 11
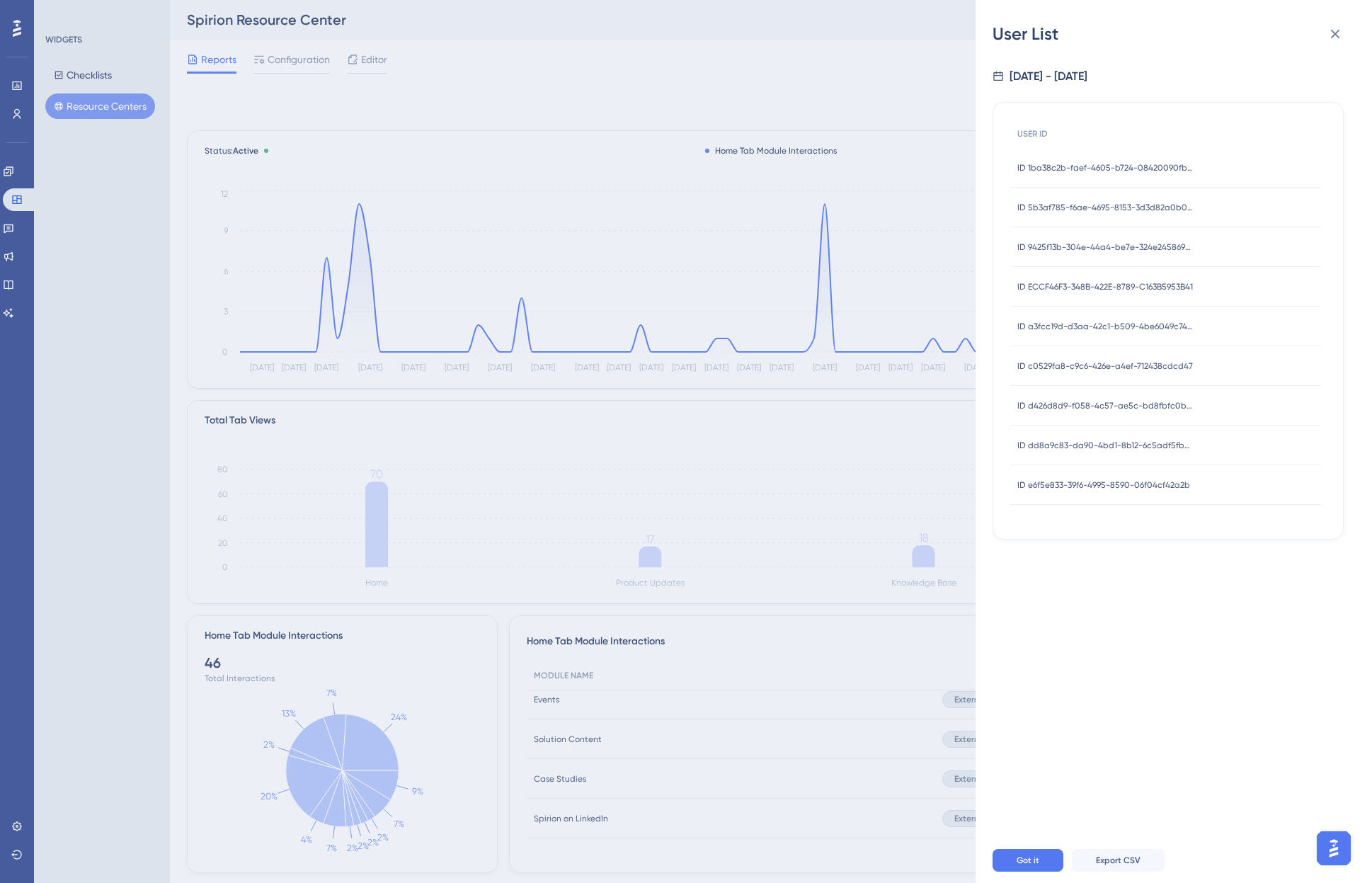
click at [1133, 364] on span "ID c0529fa8-c9c6-426e-a4ef-712438cdcd47" at bounding box center [1105, 366] width 176 height 11
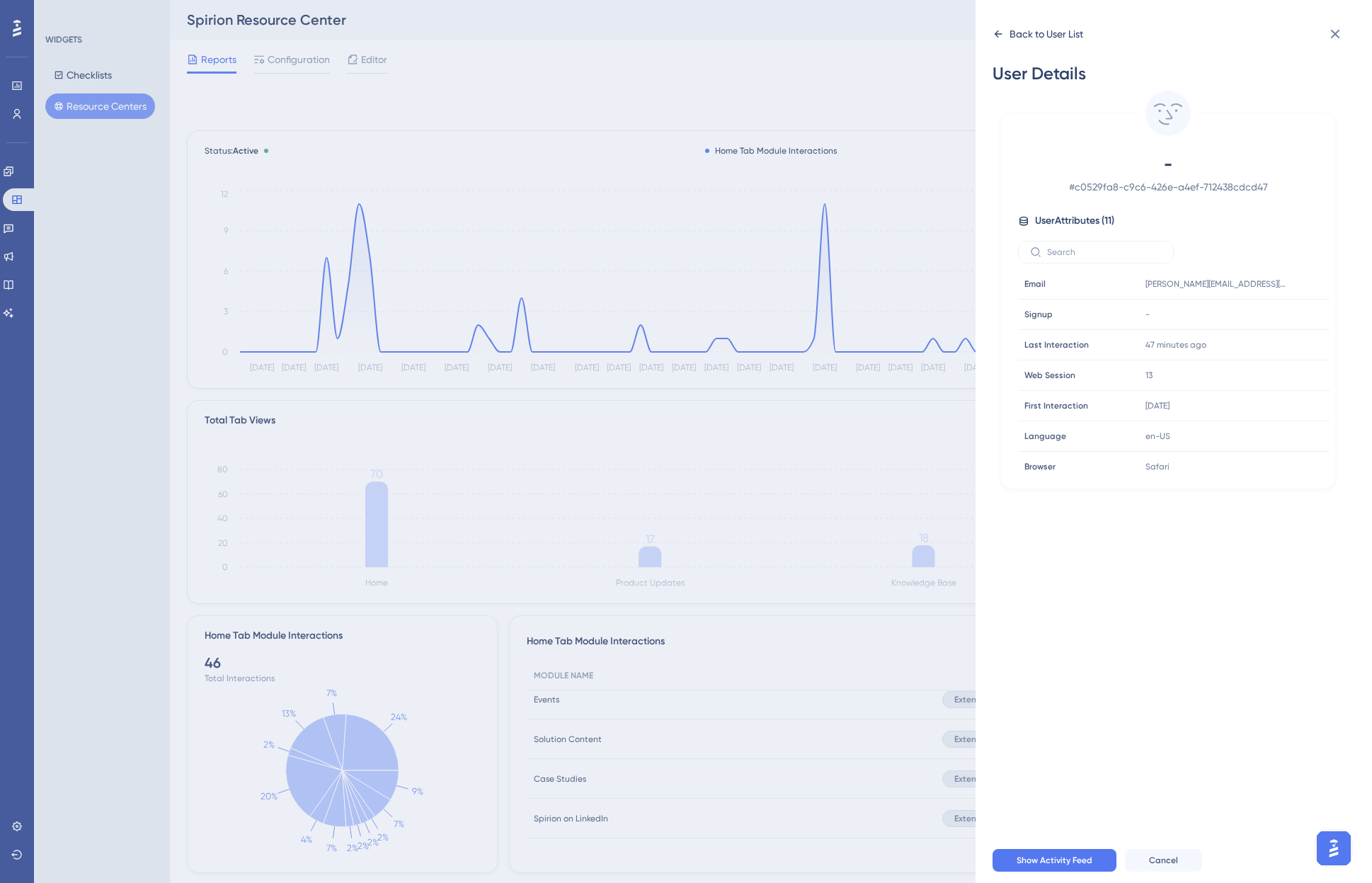
click at [996, 33] on icon at bounding box center [998, 33] width 8 height 7
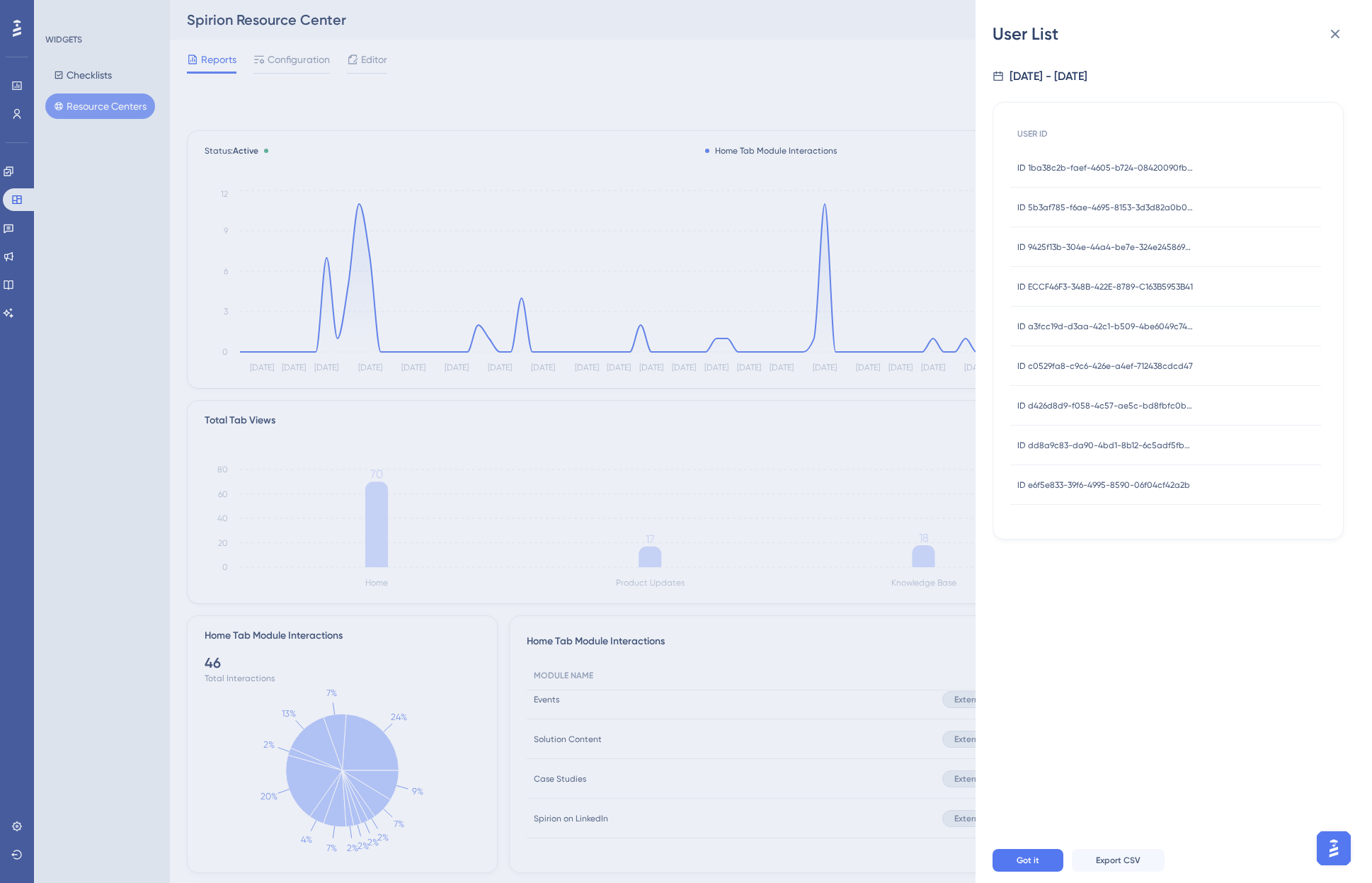
click at [1133, 432] on div "ID dd8a9c83-da90-4bd1-8b12-6c5adf5fbc5f ID dd8a9c83-da90-4bd1-8b12-6c5adf5fbc5f" at bounding box center [1106, 445] width 177 height 39
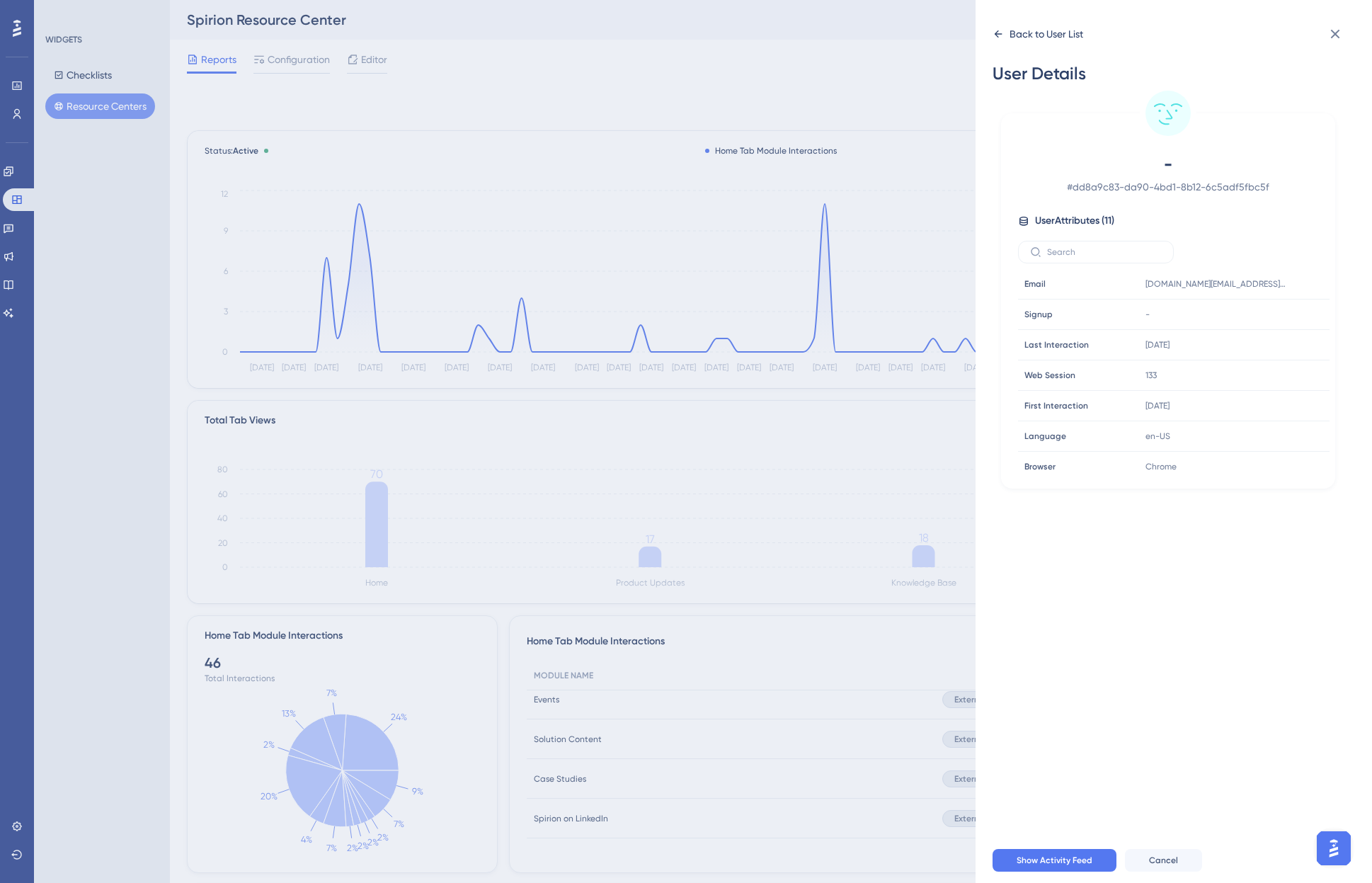
click at [997, 30] on icon at bounding box center [998, 33] width 11 height 11
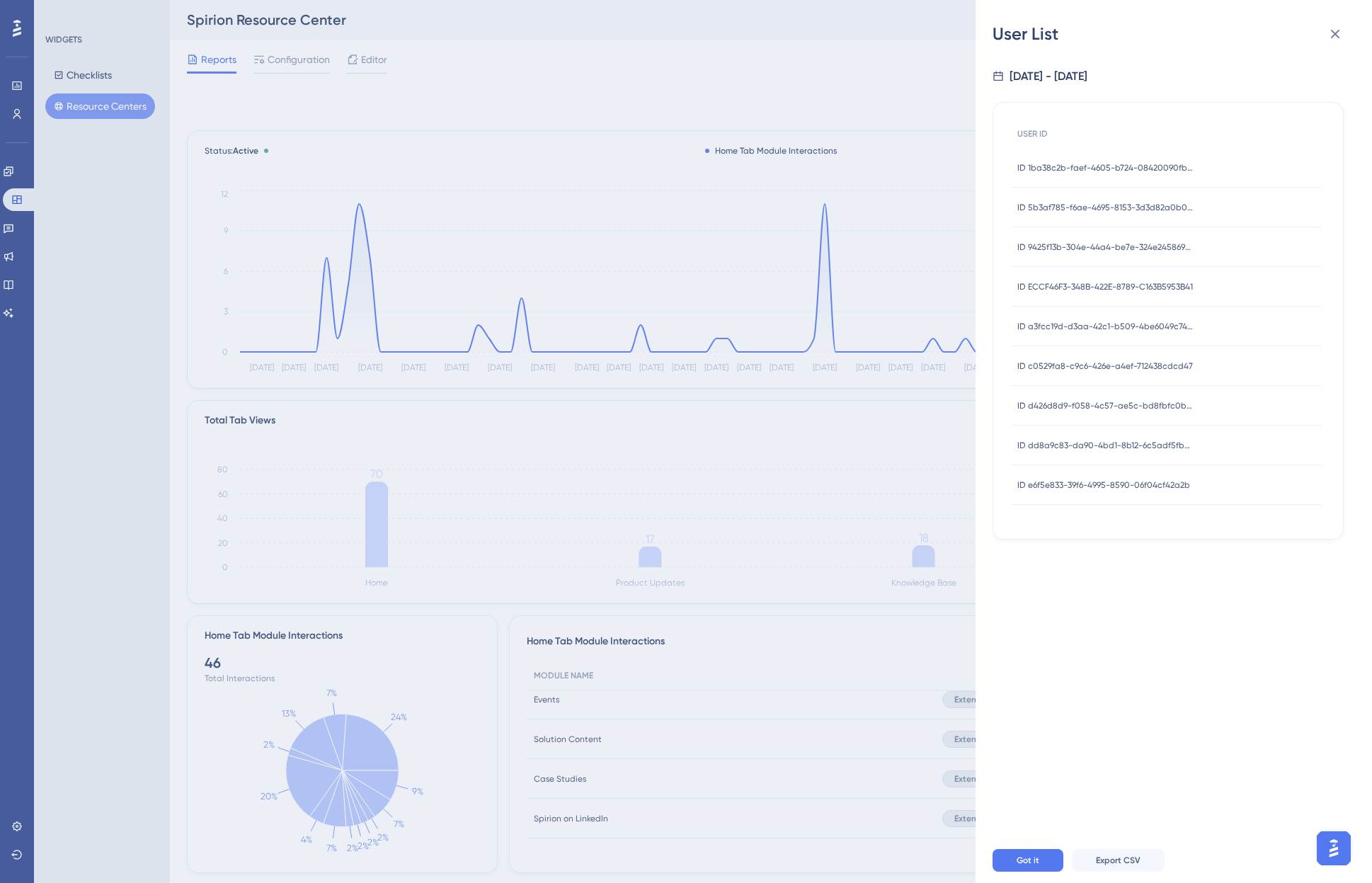
click at [1133, 482] on span "ID e6f5e833-39f6-4995-8590-06f04cf42a2b" at bounding box center [1103, 485] width 172 height 11
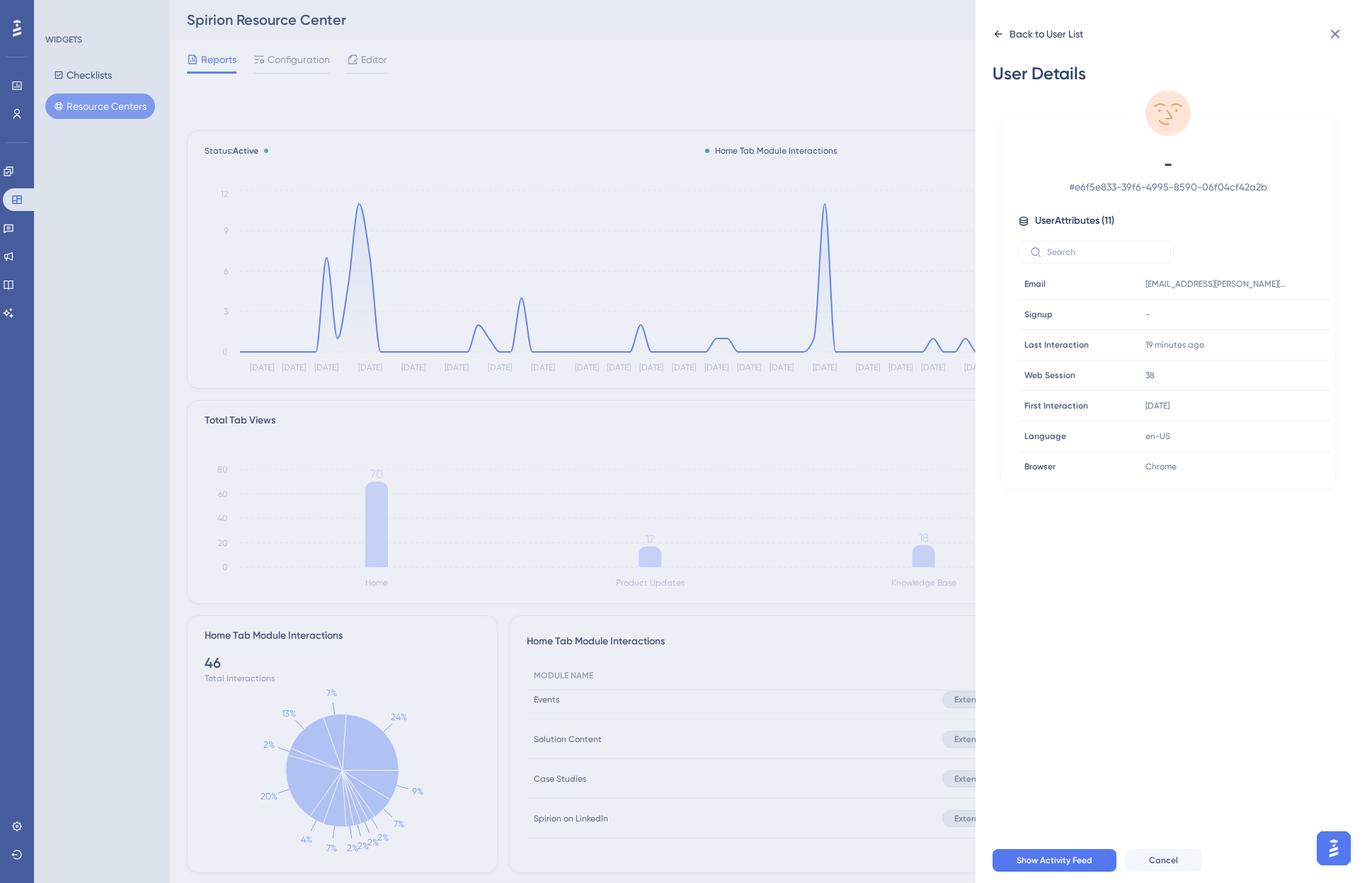
click at [999, 33] on icon at bounding box center [998, 33] width 11 height 11
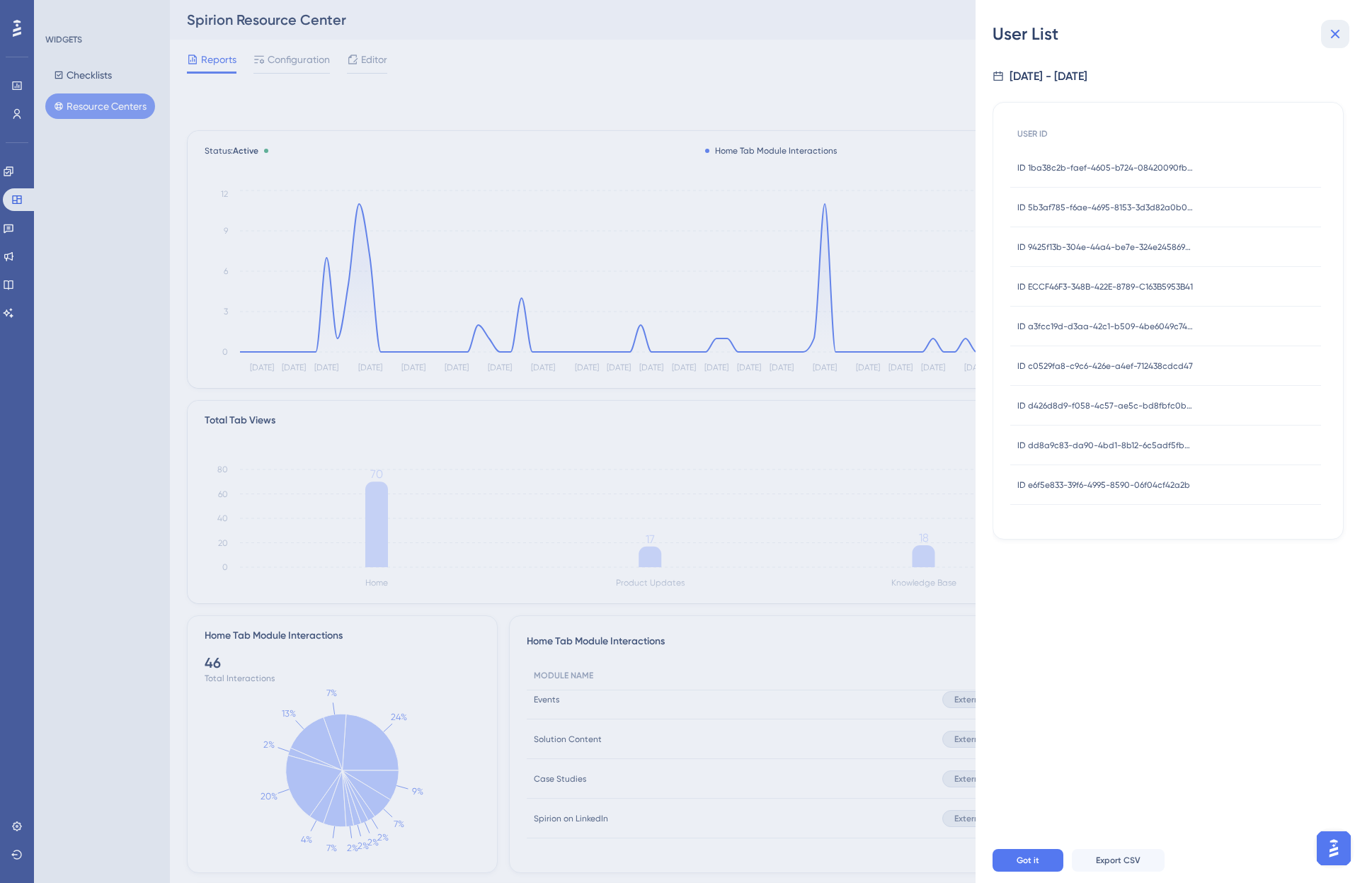
click at [1133, 35] on icon at bounding box center [1335, 34] width 17 height 17
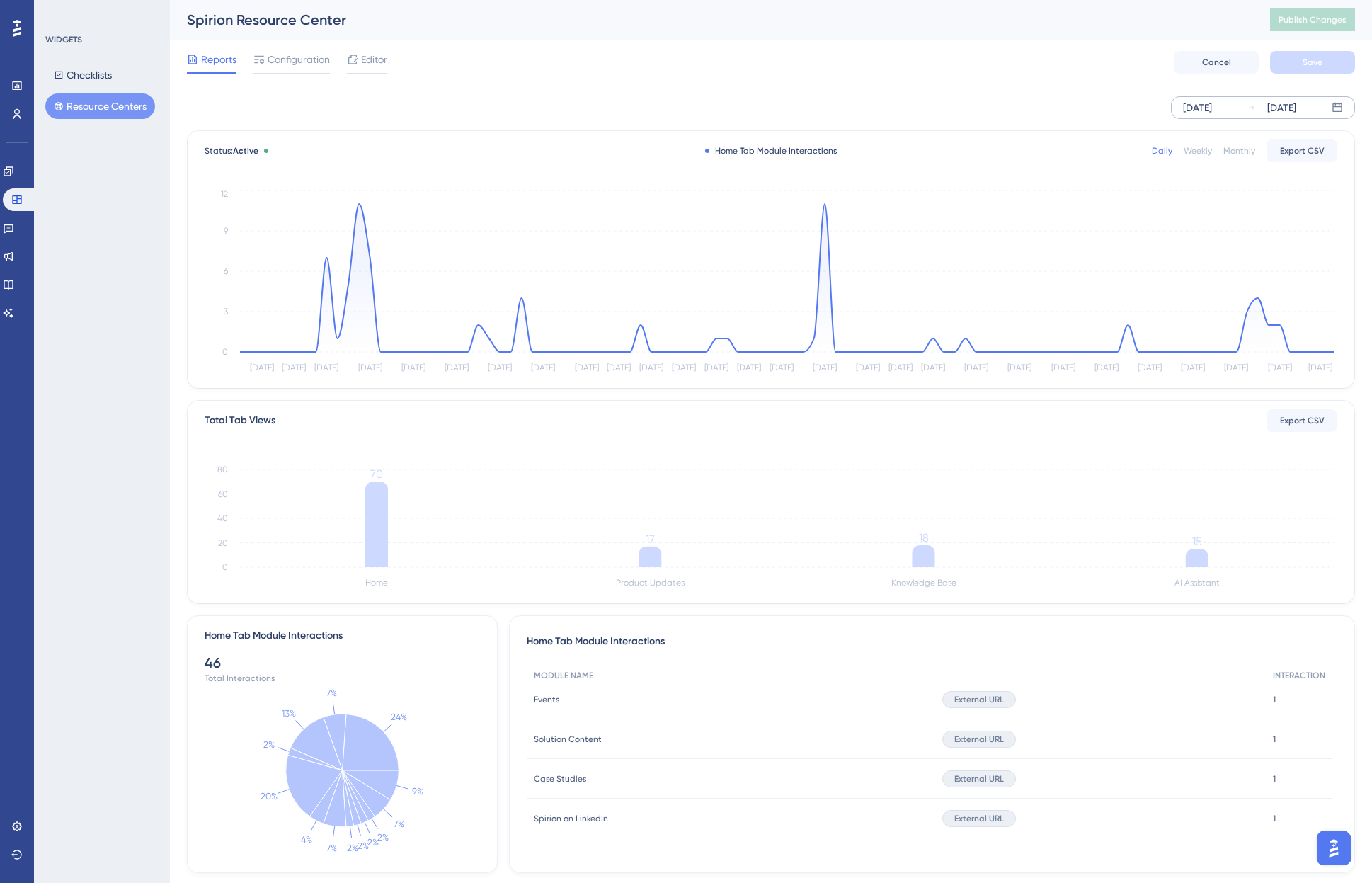
click at [520, 55] on div "Reports Configuration Editor Cancel Save" at bounding box center [771, 62] width 1168 height 45
click at [15, 113] on icon at bounding box center [17, 114] width 8 height 10
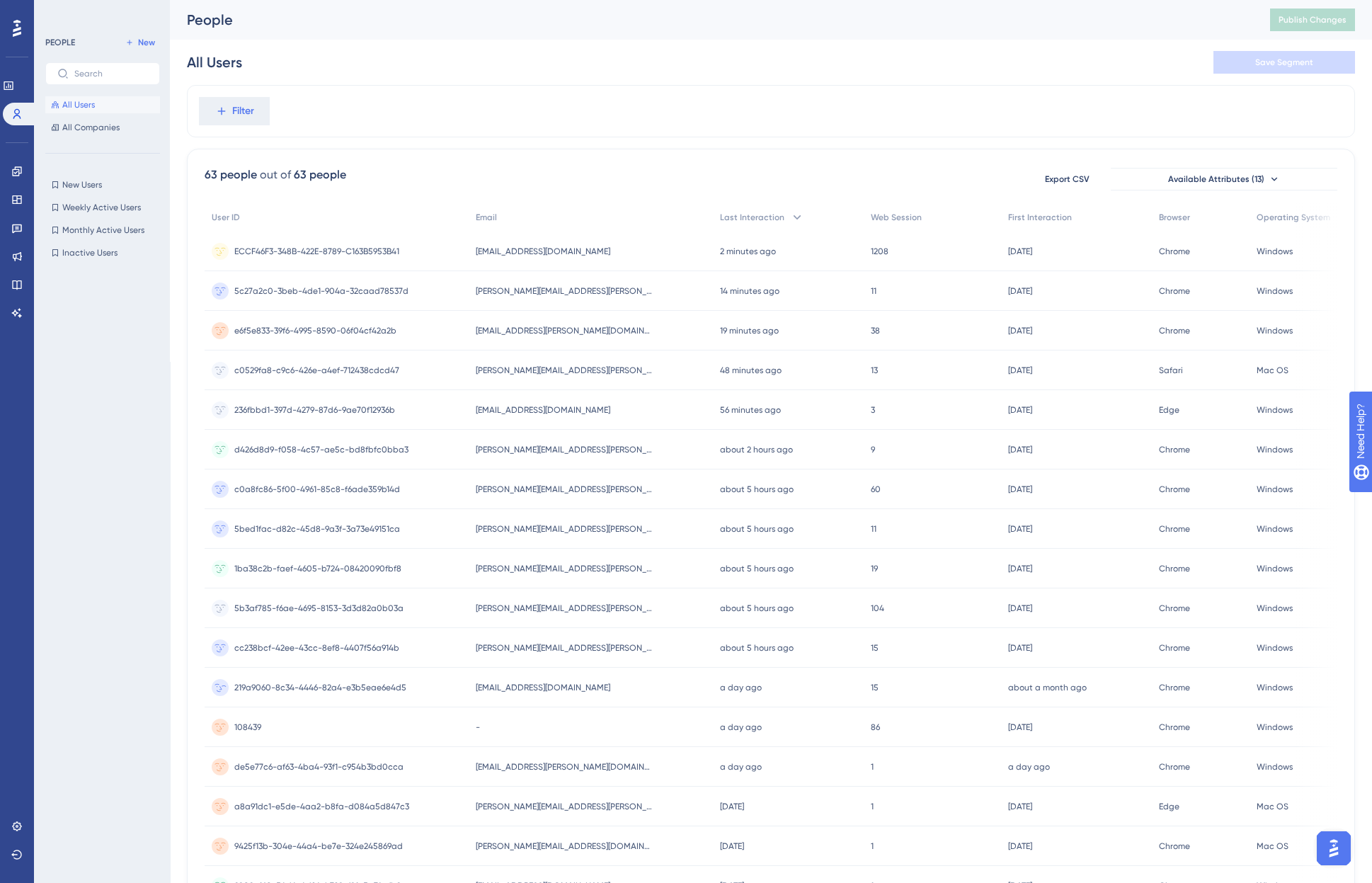
click at [529, 691] on span "[EMAIL_ADDRESS][DOMAIN_NAME]" at bounding box center [542, 686] width 135 height 11
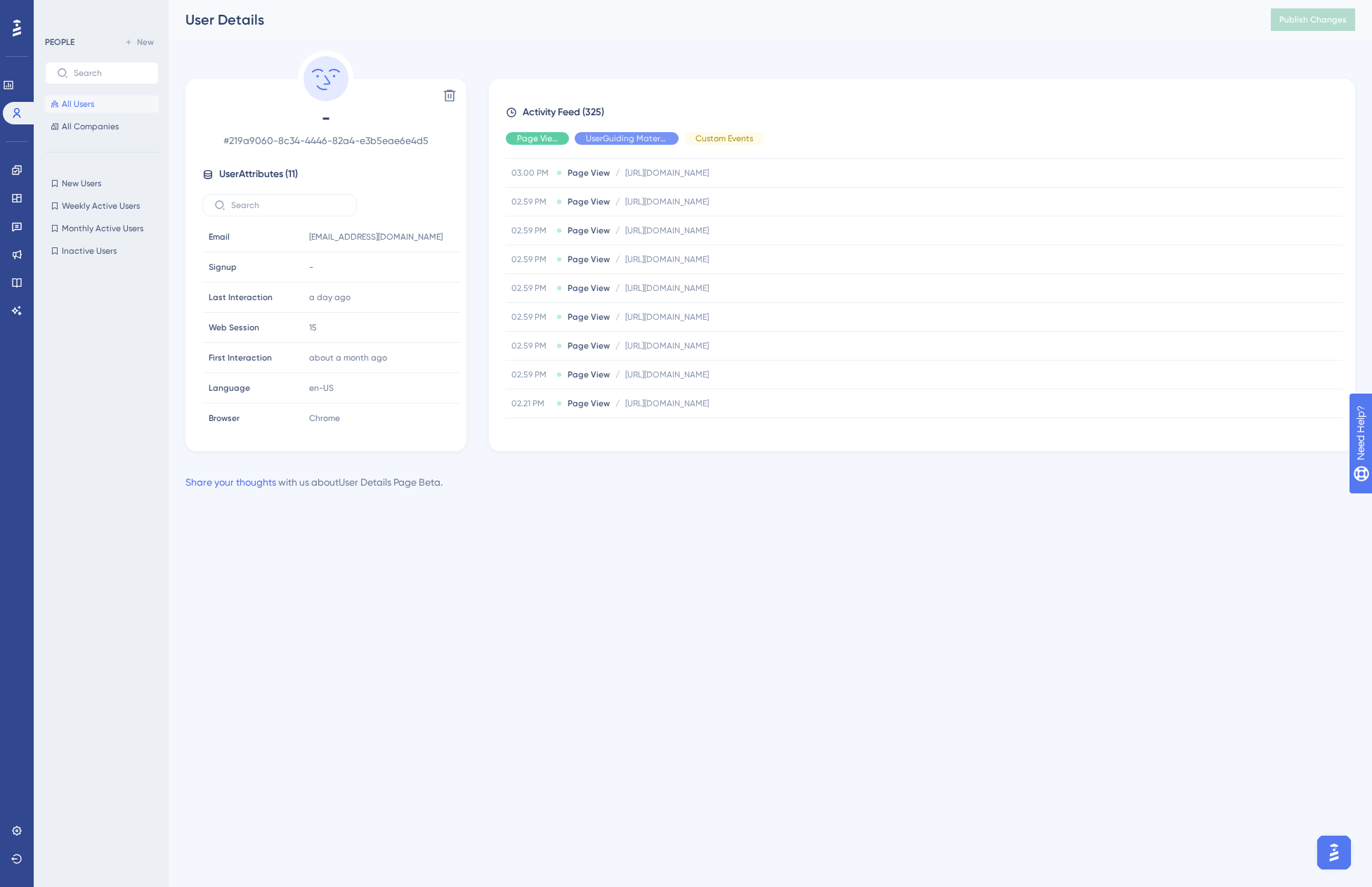
scroll to position [1605, 0]
drag, startPoint x: 1350, startPoint y: 343, endPoint x: 1350, endPoint y: 354, distance: 11.0
click at [1125, 354] on div "Activity Feed (325) Page View UserGuiding Material Custom Events [DATE] 01.46 P…" at bounding box center [921, 264] width 866 height 372
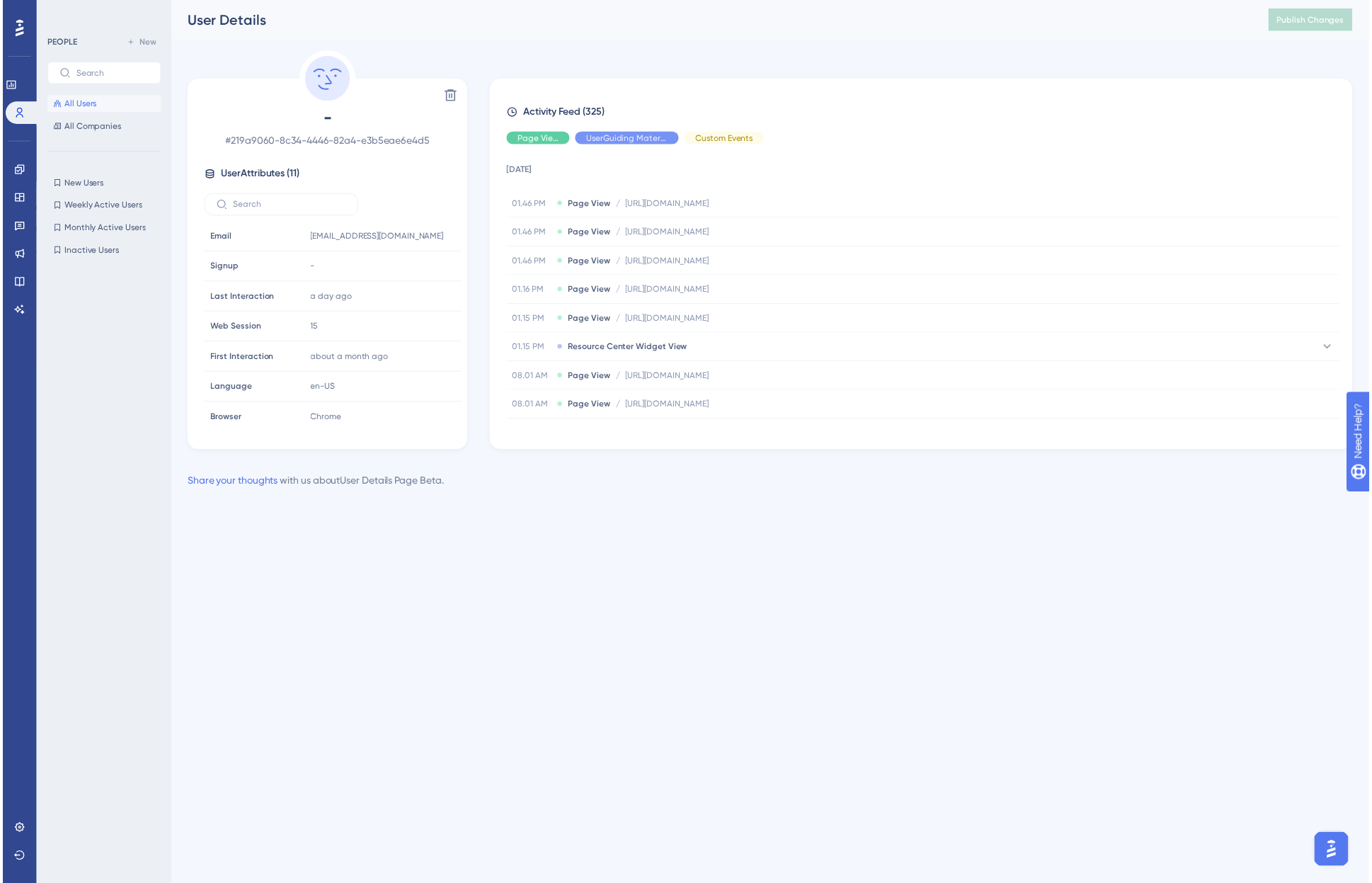
scroll to position [0, 0]
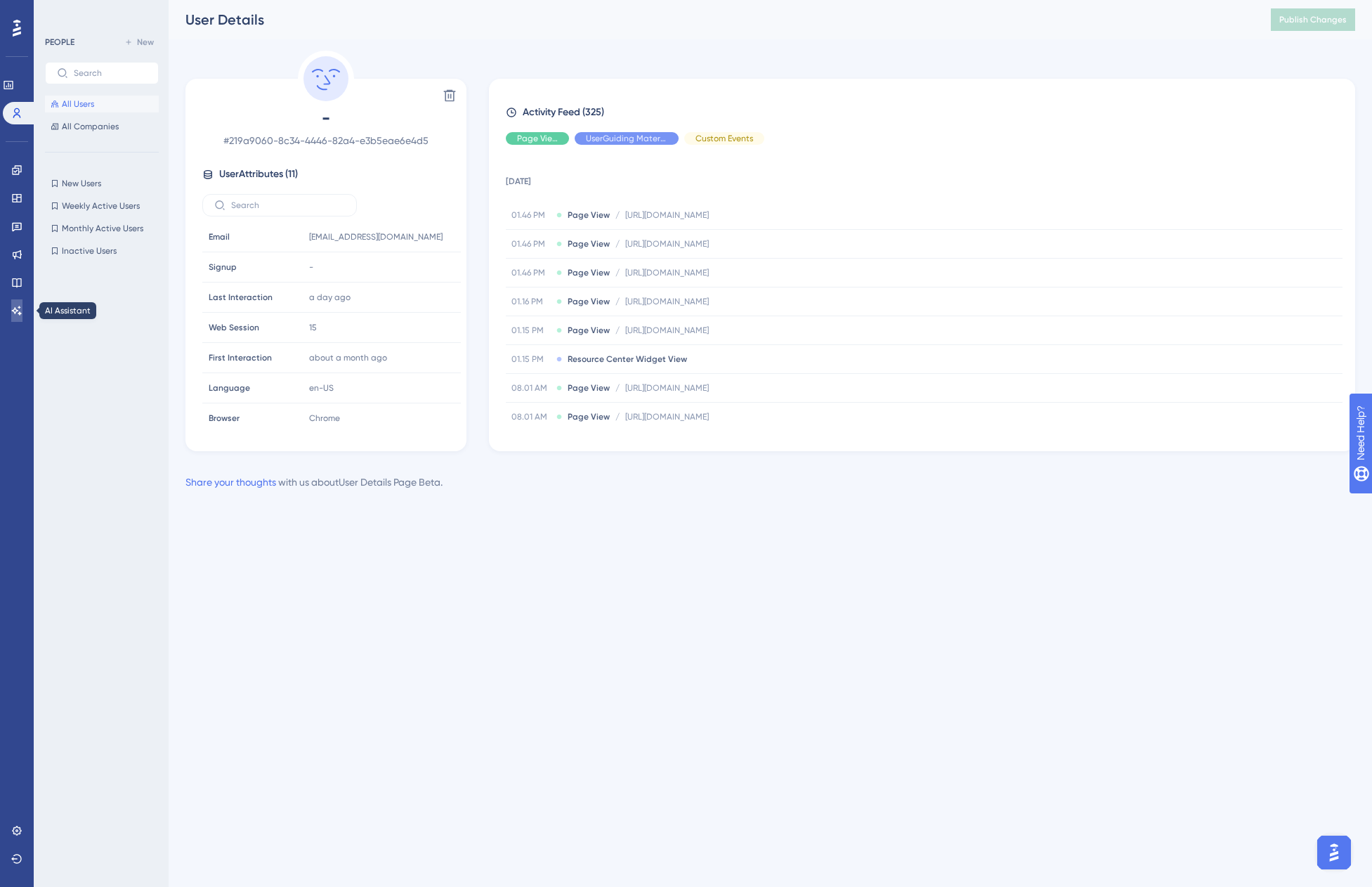
click at [15, 311] on icon at bounding box center [16, 310] width 11 height 11
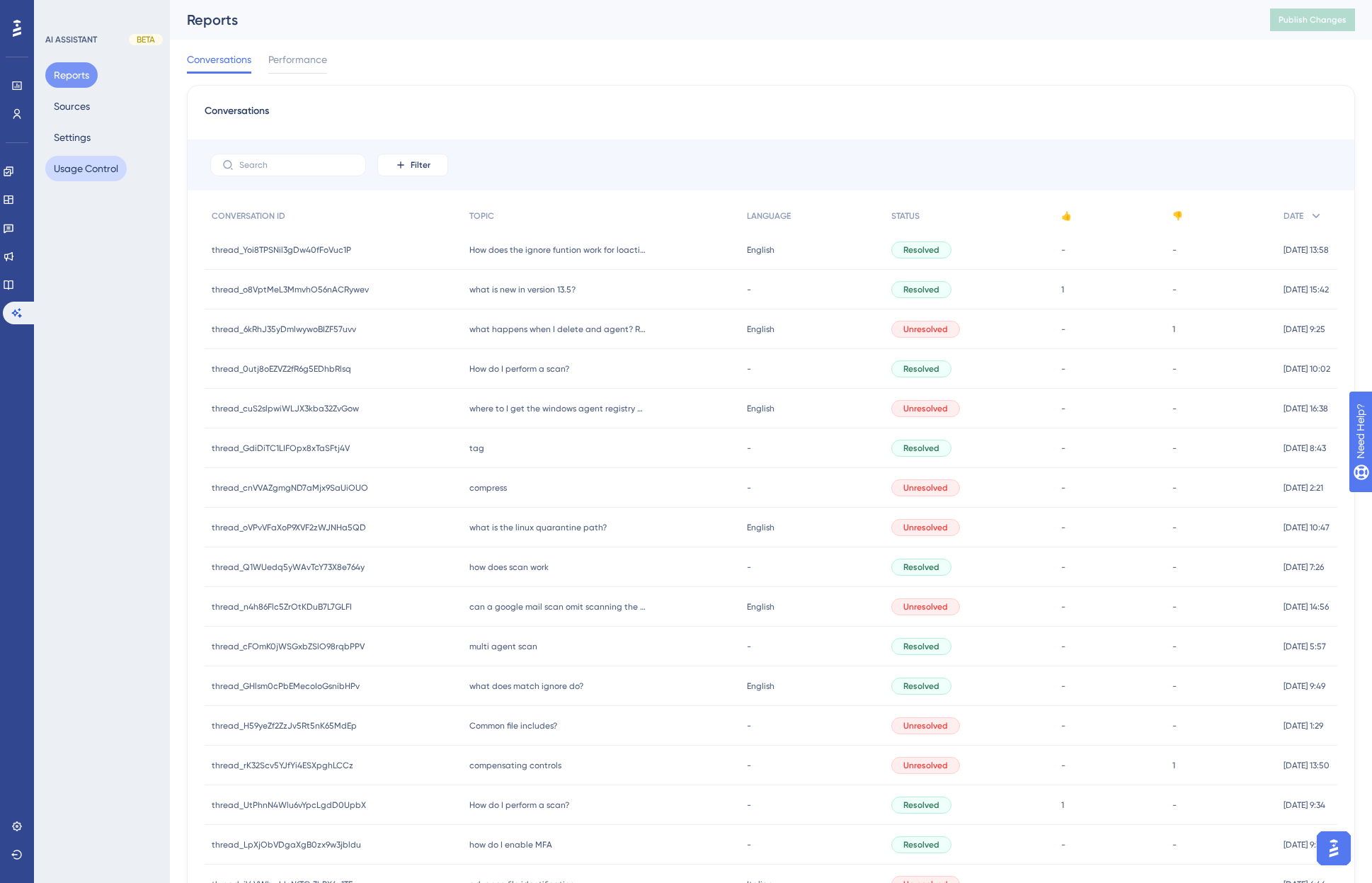
click at [81, 173] on button "Usage Control" at bounding box center [86, 168] width 82 height 26
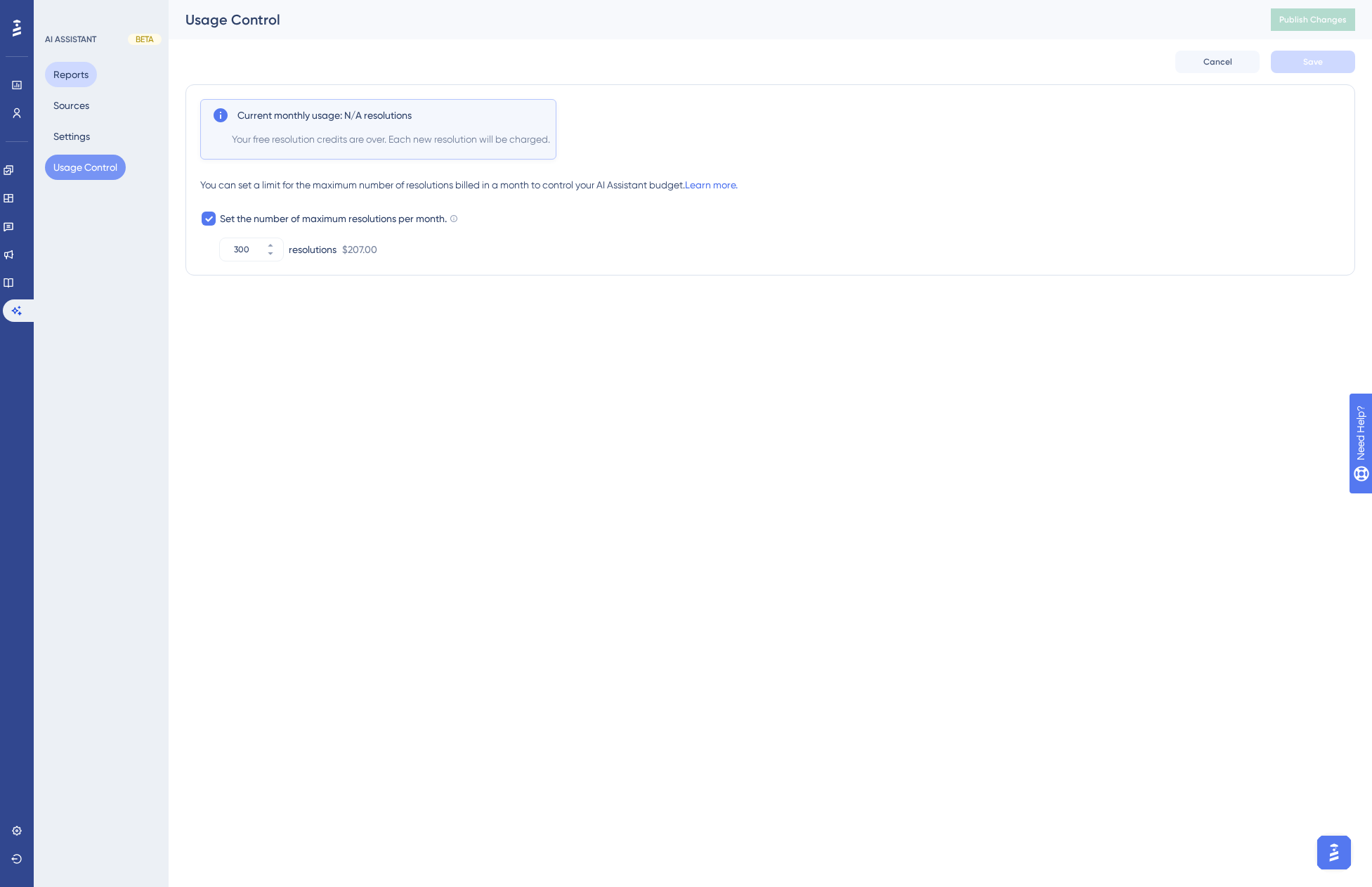
click at [72, 84] on button "Reports" at bounding box center [71, 75] width 52 height 26
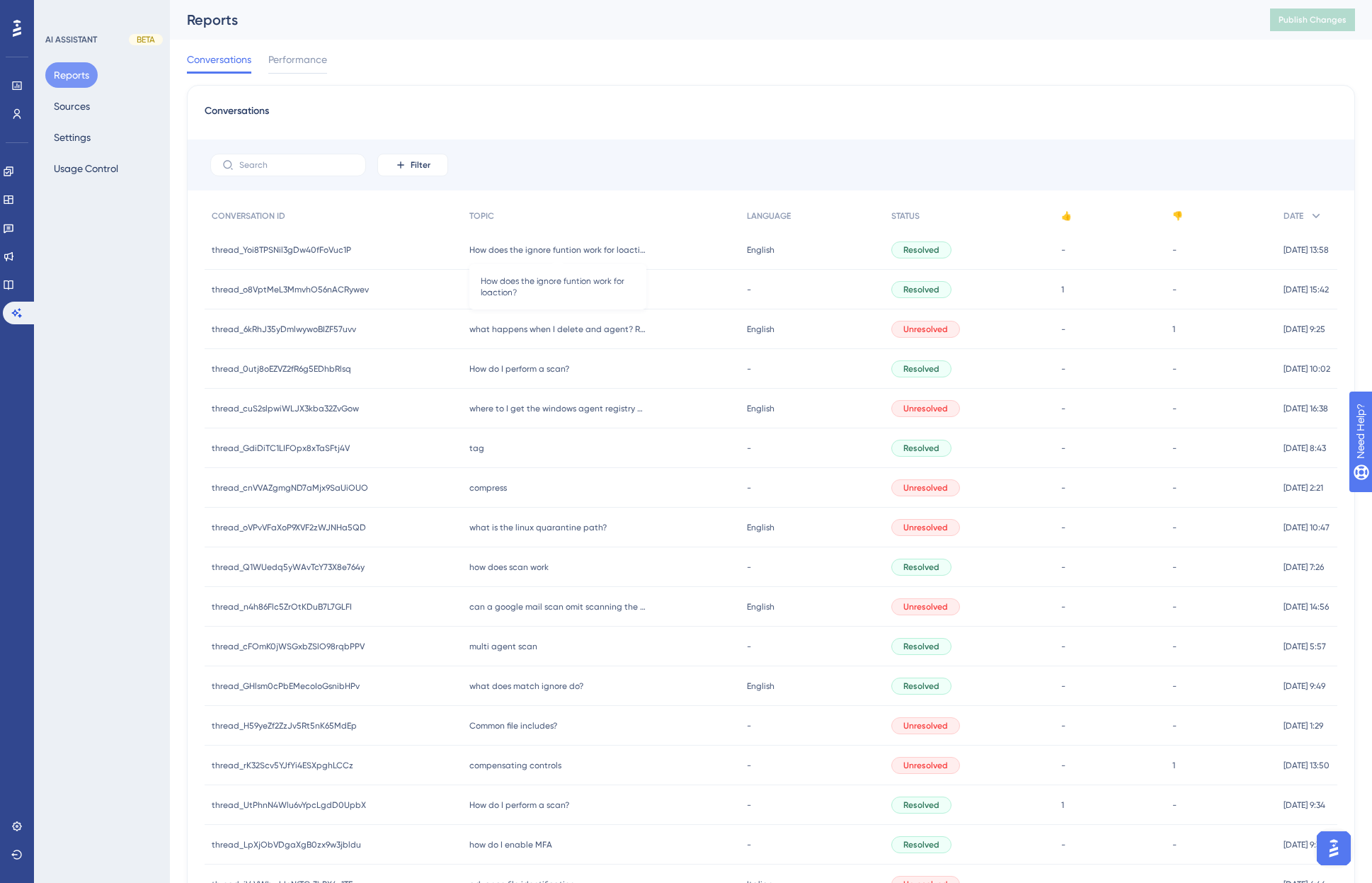
click at [577, 253] on span "How does the ignore funtion work for loaction?" at bounding box center [558, 250] width 177 height 11
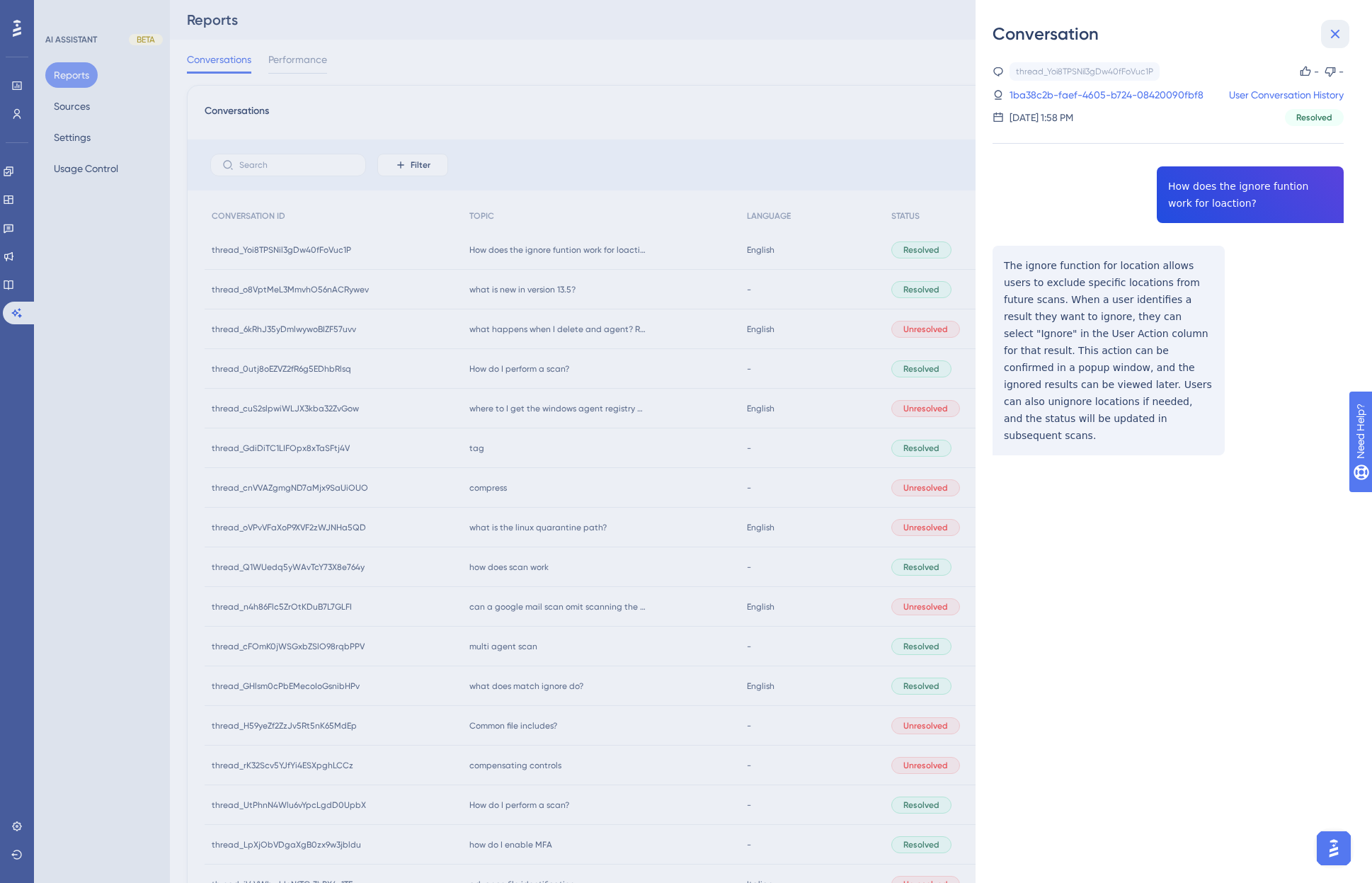
click at [1133, 32] on icon at bounding box center [1335, 34] width 17 height 17
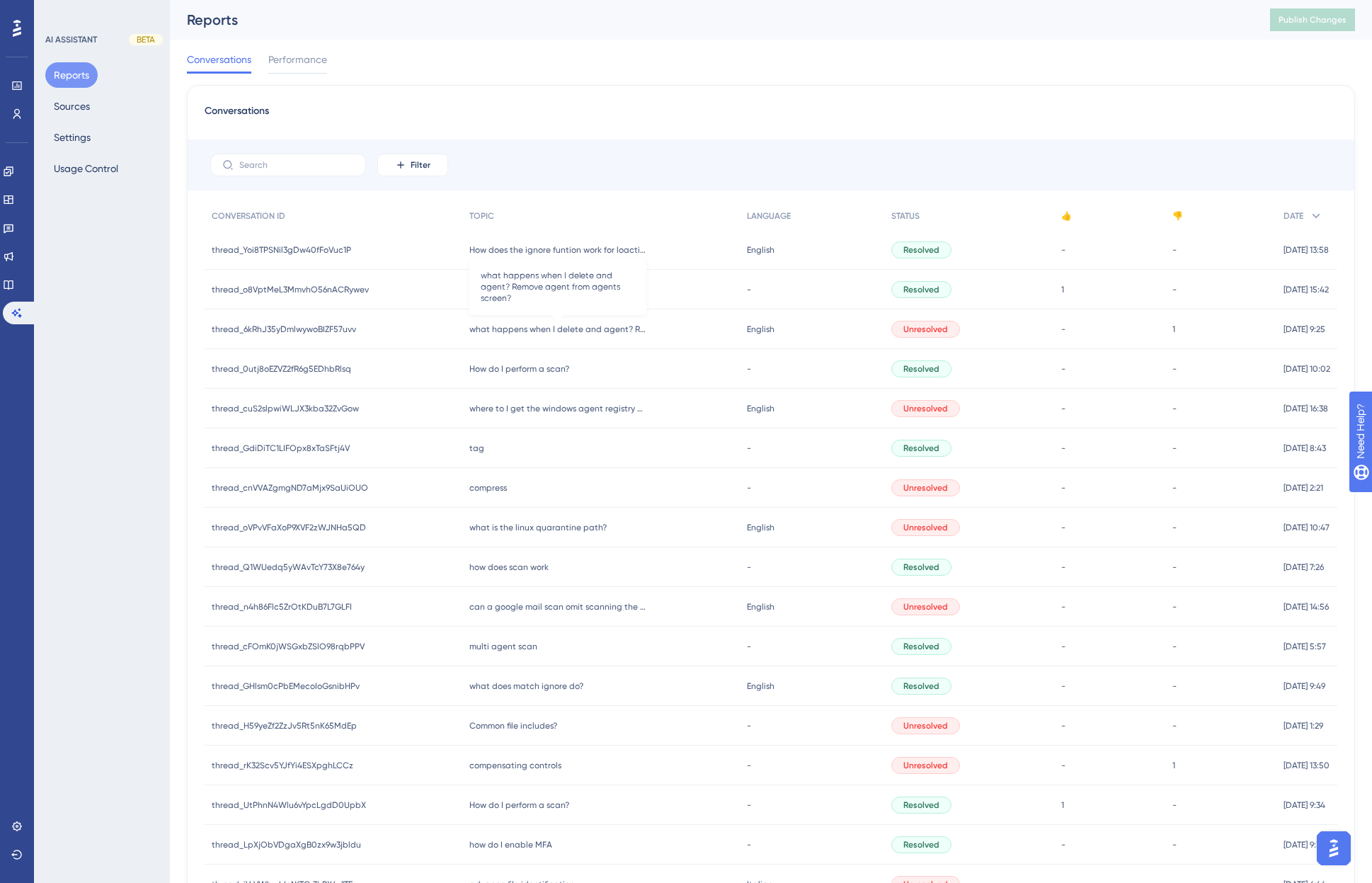
click at [597, 329] on span "what happens when I delete and agent? Remove agent from agents screen?" at bounding box center [558, 329] width 177 height 11
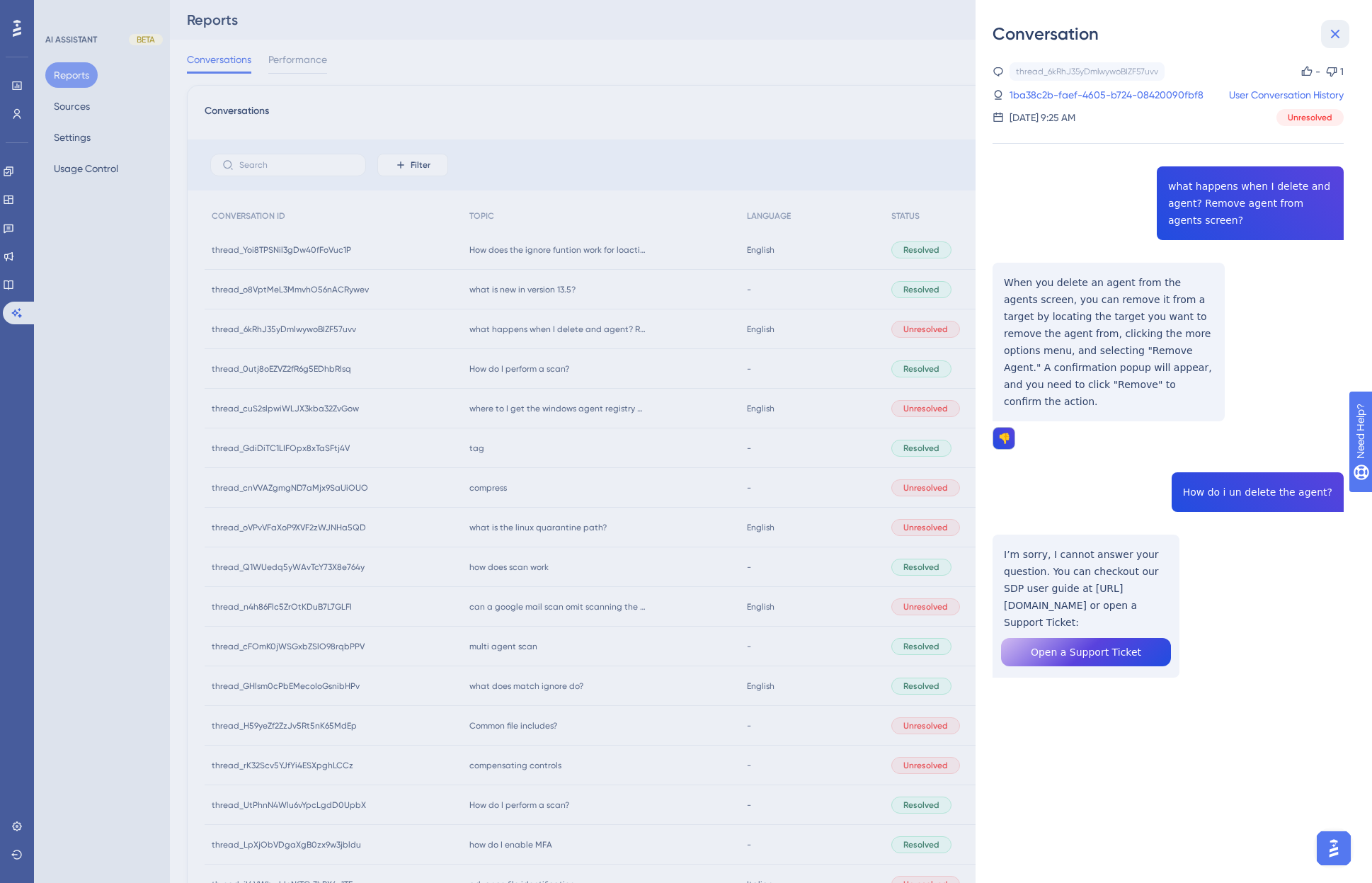
click at [1133, 30] on icon at bounding box center [1335, 34] width 17 height 17
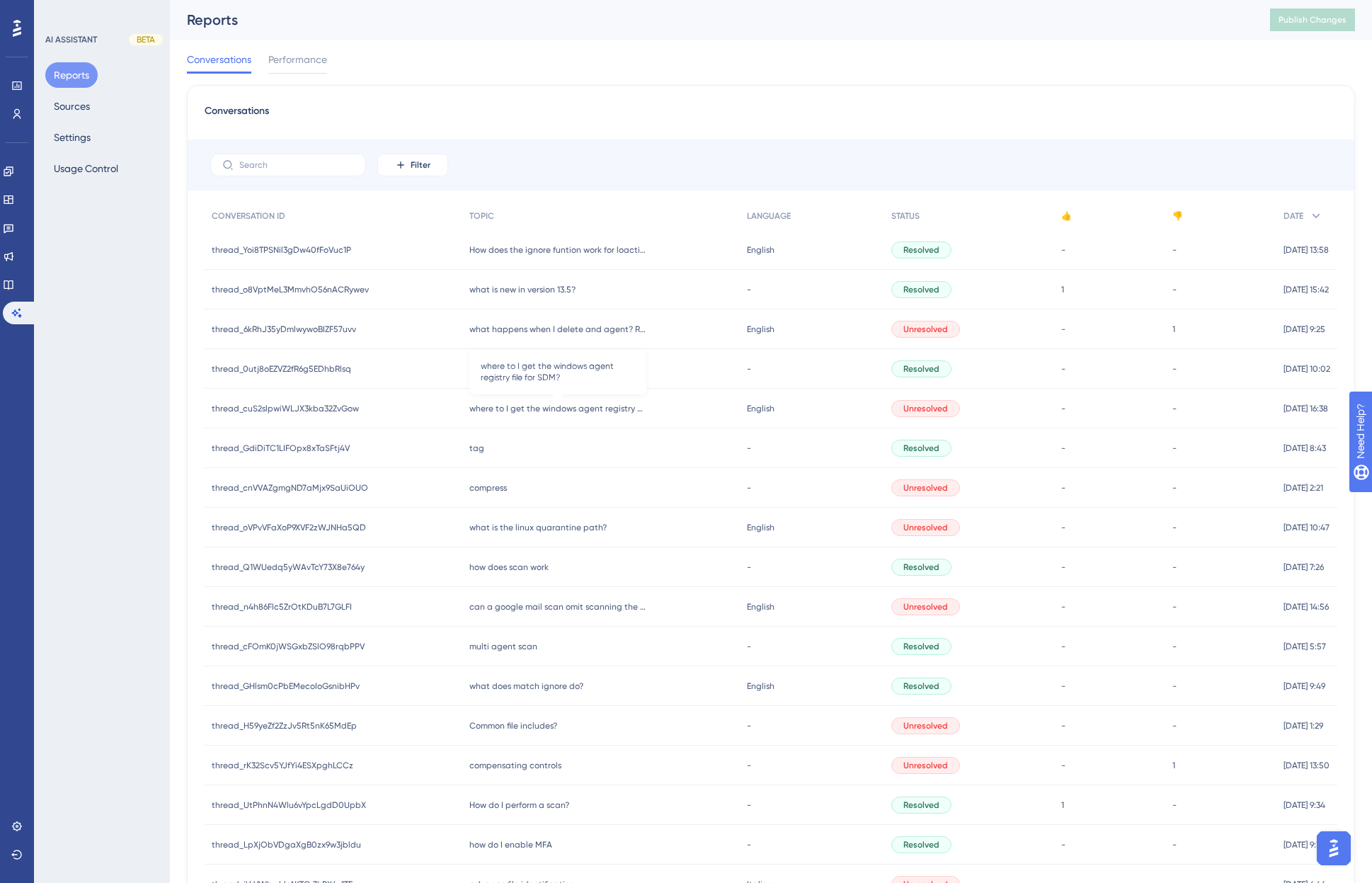
click at [567, 412] on span "where to I get the windows agent registry file for SDM?" at bounding box center [558, 408] width 177 height 11
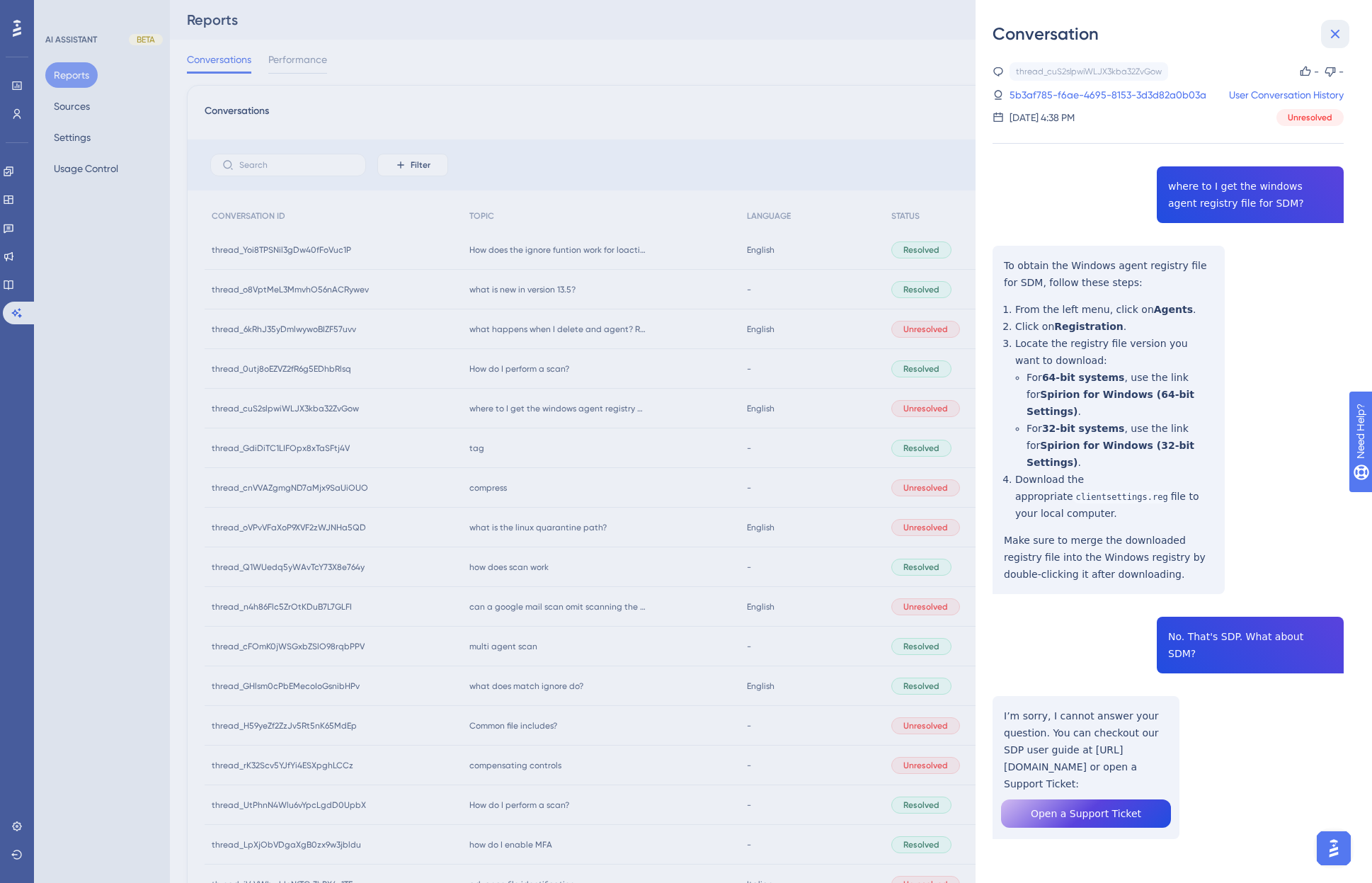
drag, startPoint x: 1341, startPoint y: 34, endPoint x: 1226, endPoint y: 84, distance: 125.4
click at [1133, 34] on icon at bounding box center [1335, 34] width 17 height 17
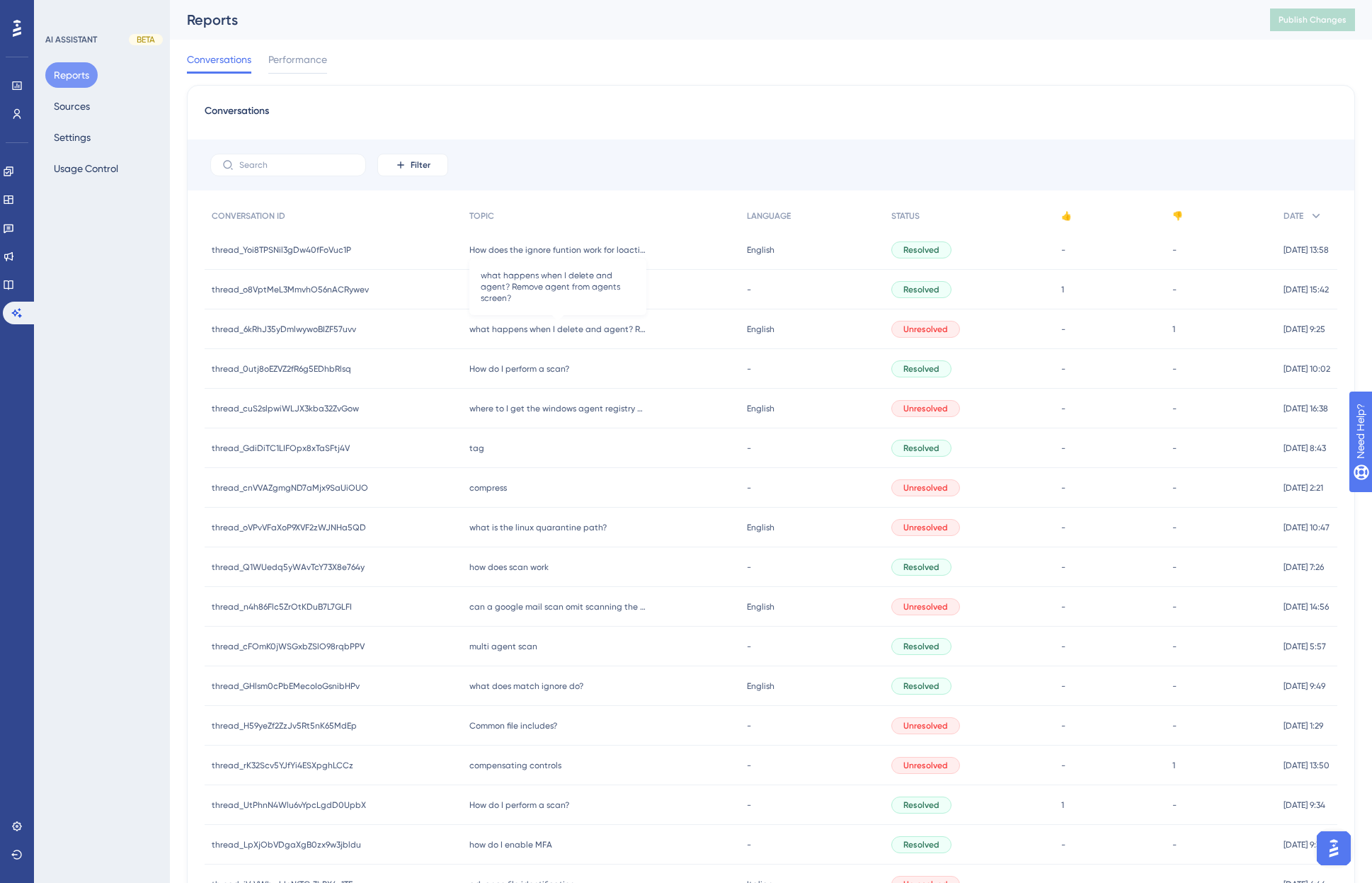
drag, startPoint x: 584, startPoint y: 327, endPoint x: 650, endPoint y: 330, distance: 66.1
click at [584, 327] on span "what happens when I delete and agent? Remove agent from agents screen?" at bounding box center [558, 329] width 177 height 11
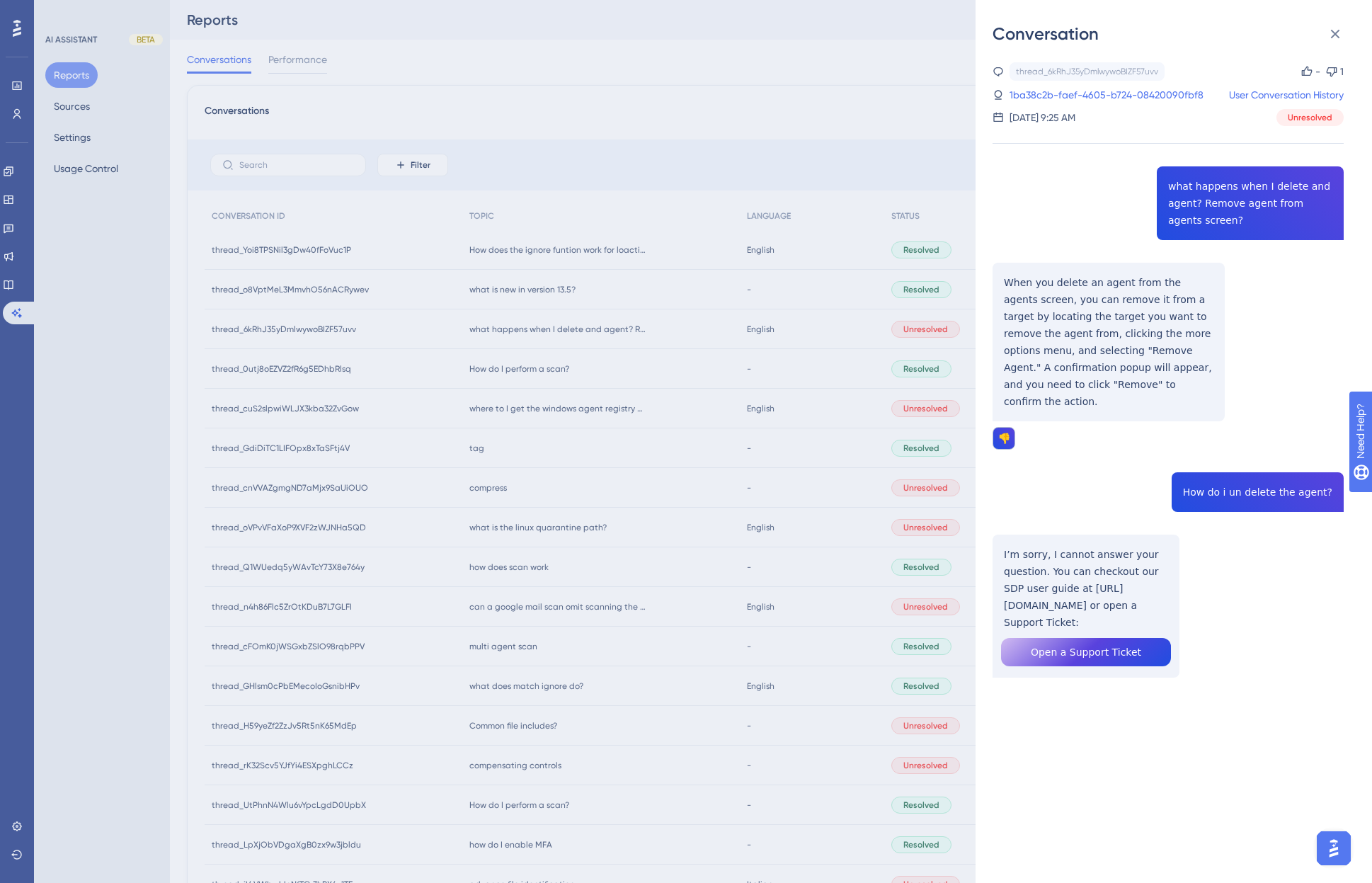
click at [1133, 33] on icon at bounding box center [1335, 34] width 9 height 9
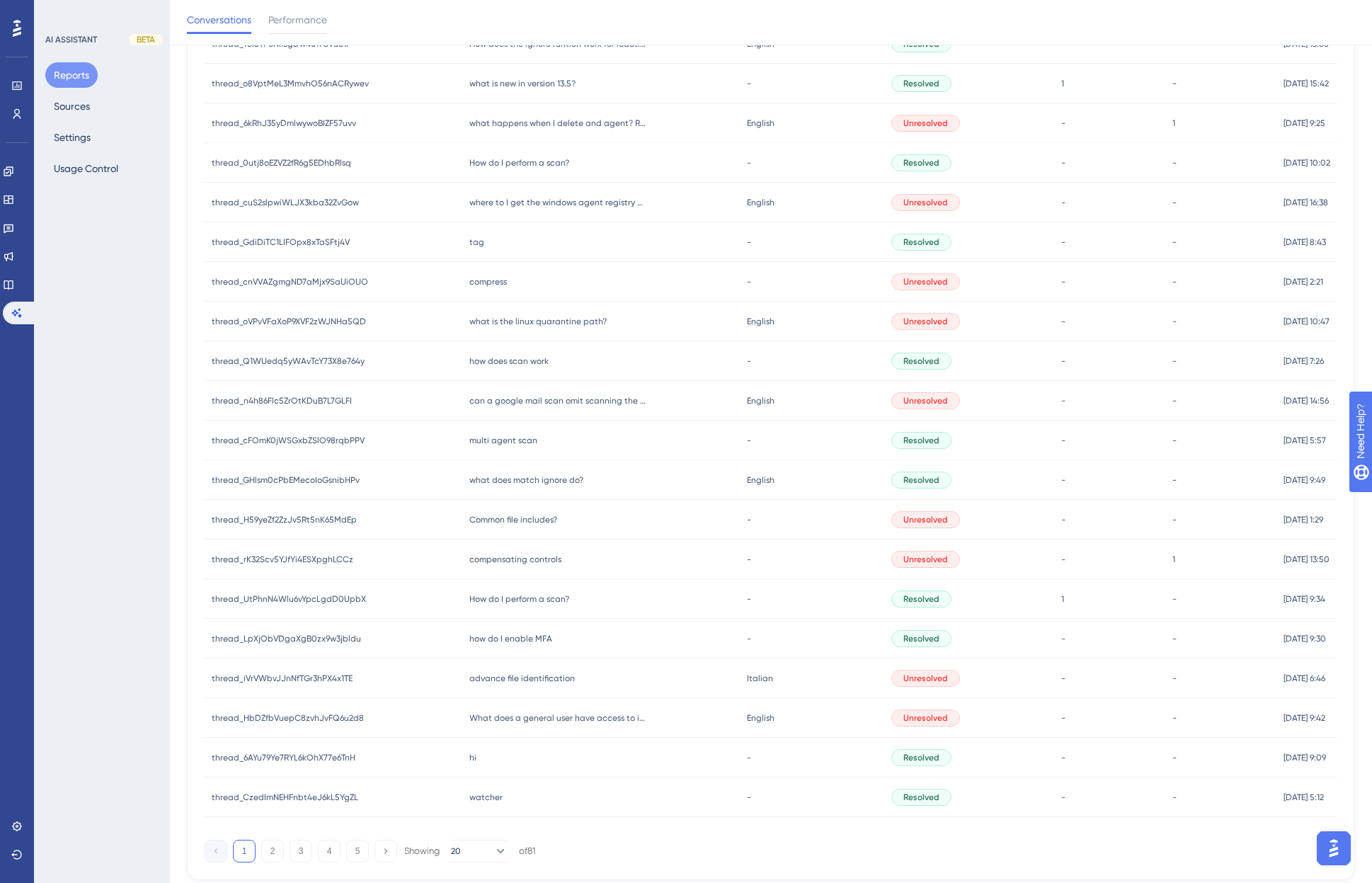
scroll to position [212, 0]
click at [568, 523] on div "Common file includes? Common file includes?" at bounding box center [601, 519] width 277 height 39
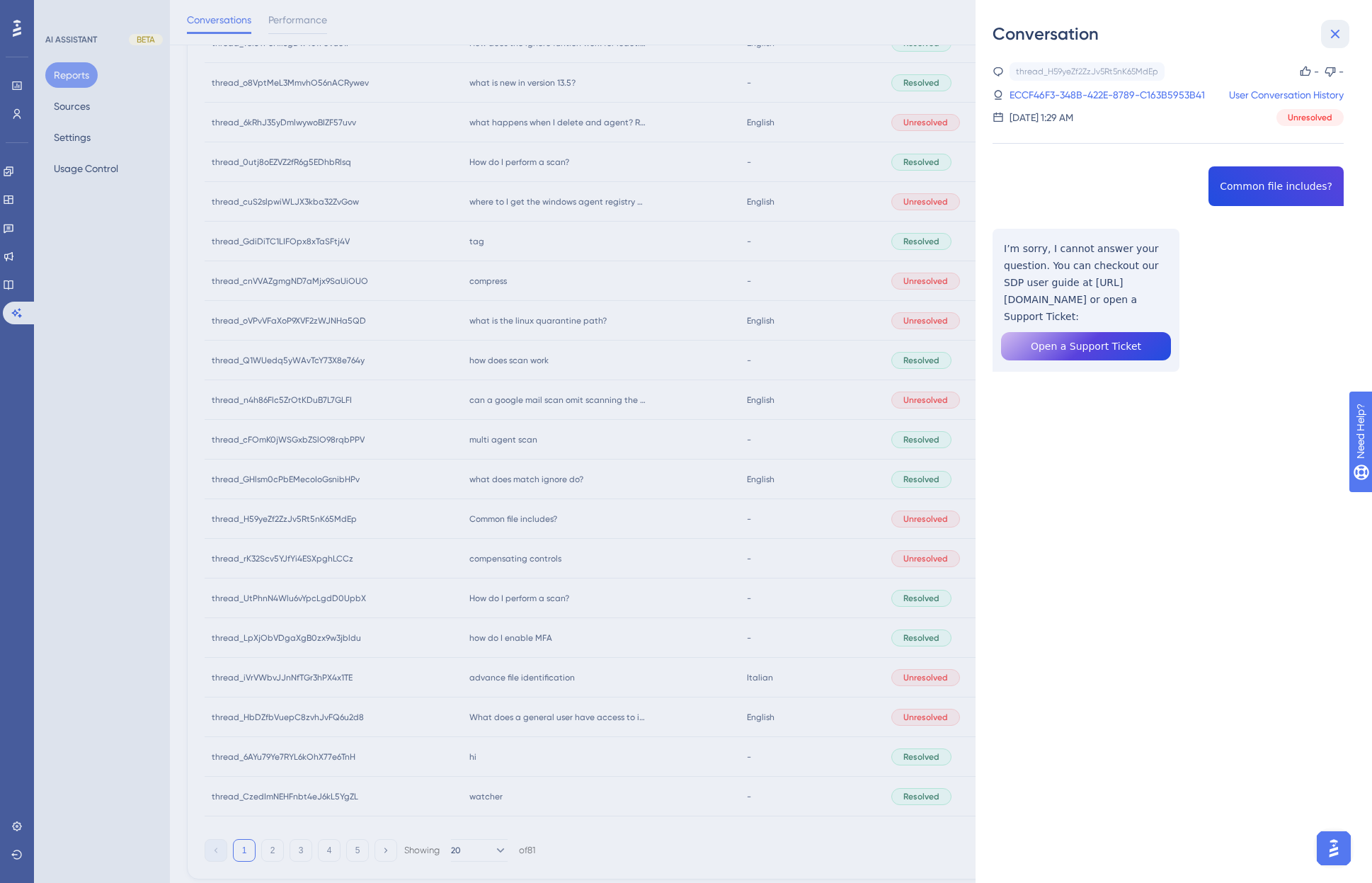
click at [1133, 34] on icon at bounding box center [1335, 34] width 9 height 9
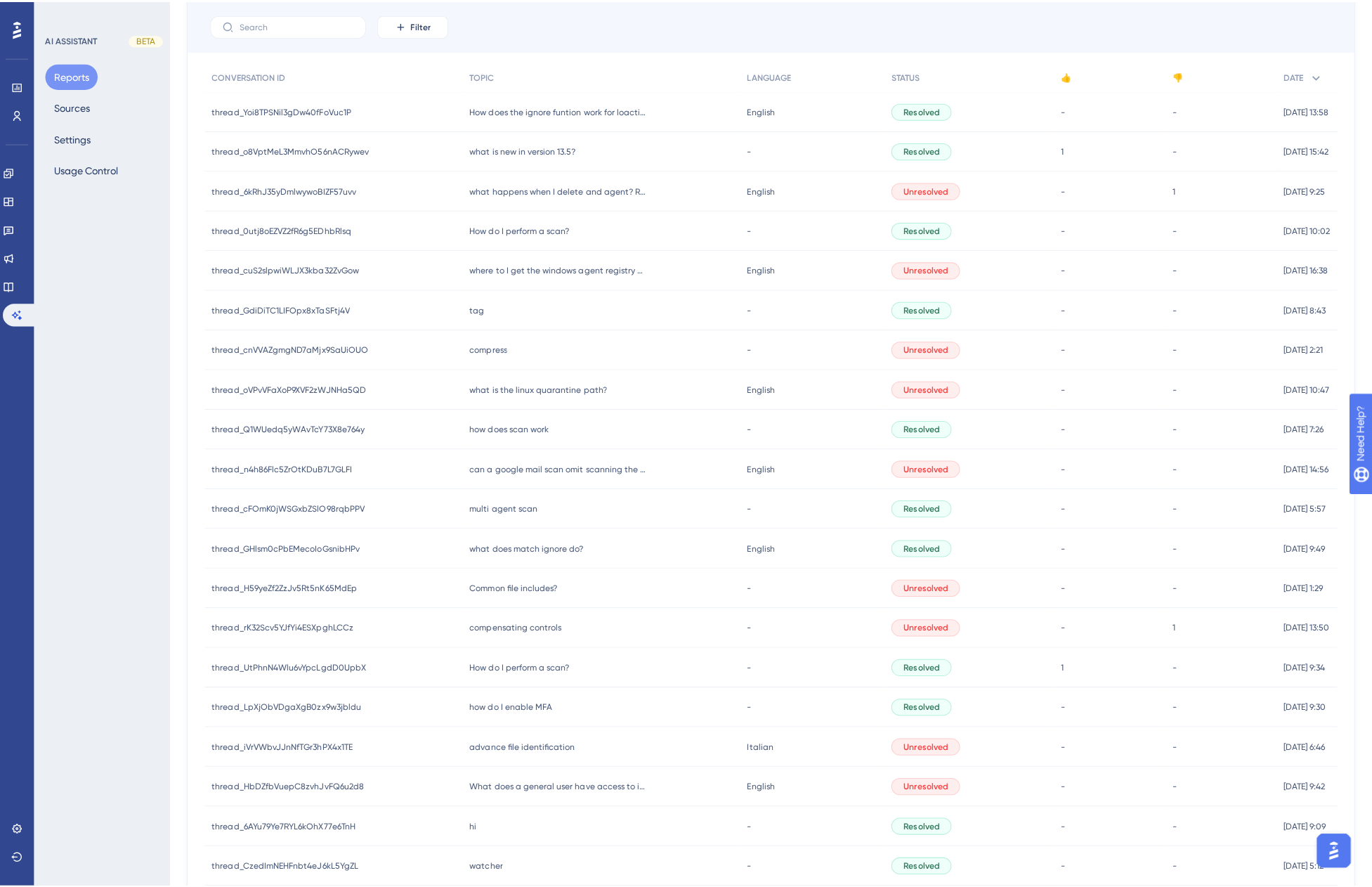
scroll to position [0, 0]
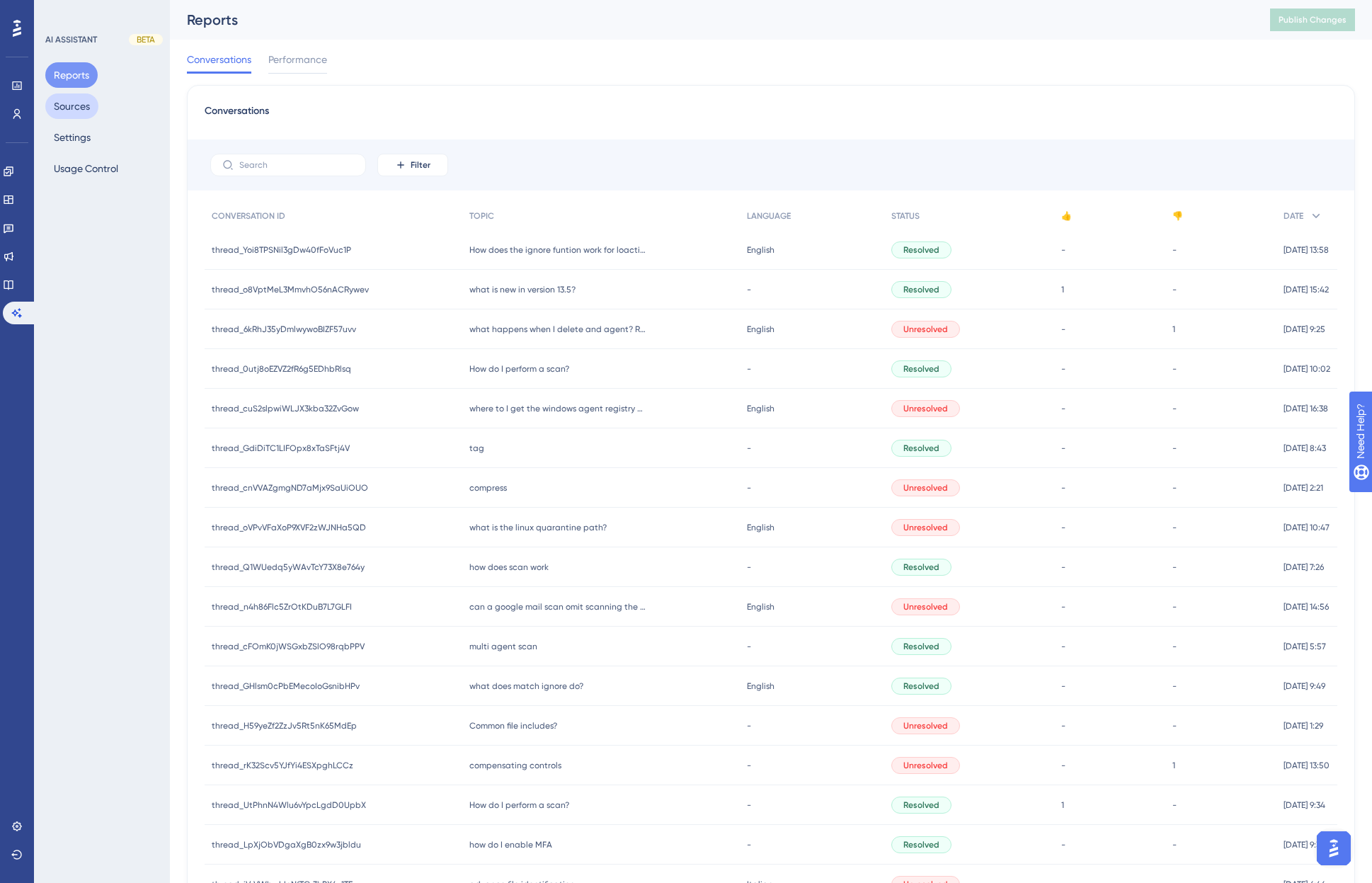
drag, startPoint x: 77, startPoint y: 107, endPoint x: 76, endPoint y: 116, distance: 9.1
click at [77, 107] on button "Sources" at bounding box center [72, 106] width 53 height 26
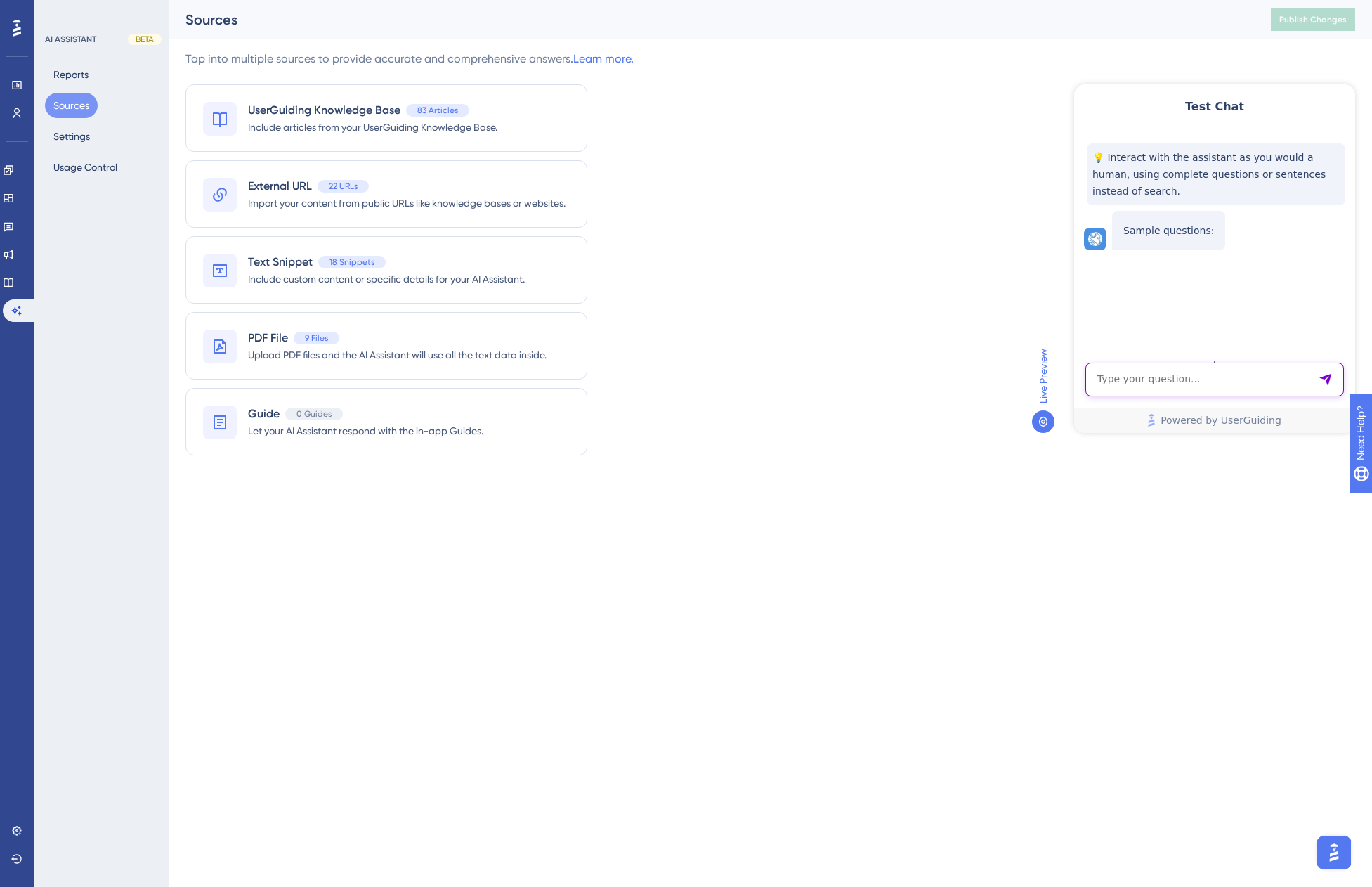
click at [1125, 365] on textarea "AI Assistant Text Input" at bounding box center [1215, 380] width 259 height 34
